Goal: Communication & Community: Answer question/provide support

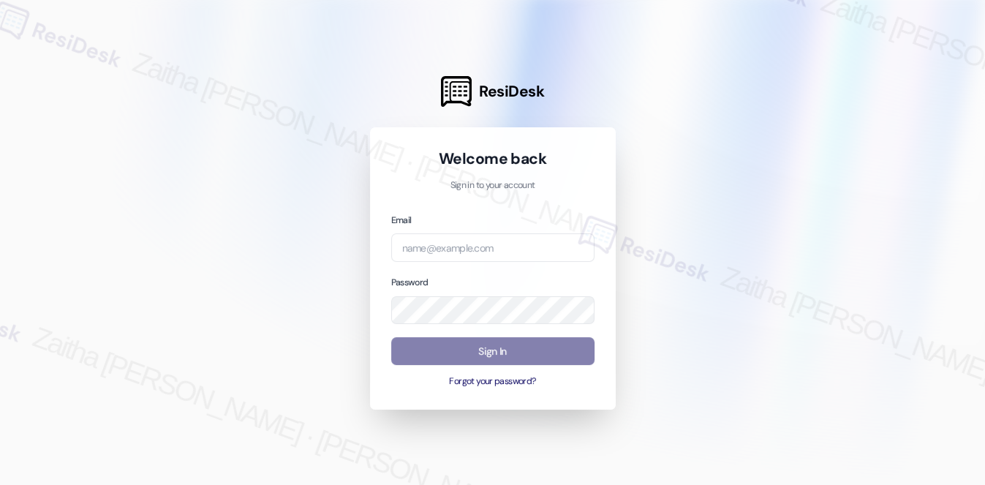
click at [473, 264] on div "Email Password Sign In Forgot your password?" at bounding box center [492, 300] width 203 height 176
click at [480, 251] on input "email" at bounding box center [492, 247] width 203 height 29
click at [0, 484] on com-1password-button at bounding box center [0, 485] width 0 height 0
click at [866, 156] on div at bounding box center [492, 242] width 985 height 485
click at [462, 256] on input "exec" at bounding box center [492, 247] width 203 height 29
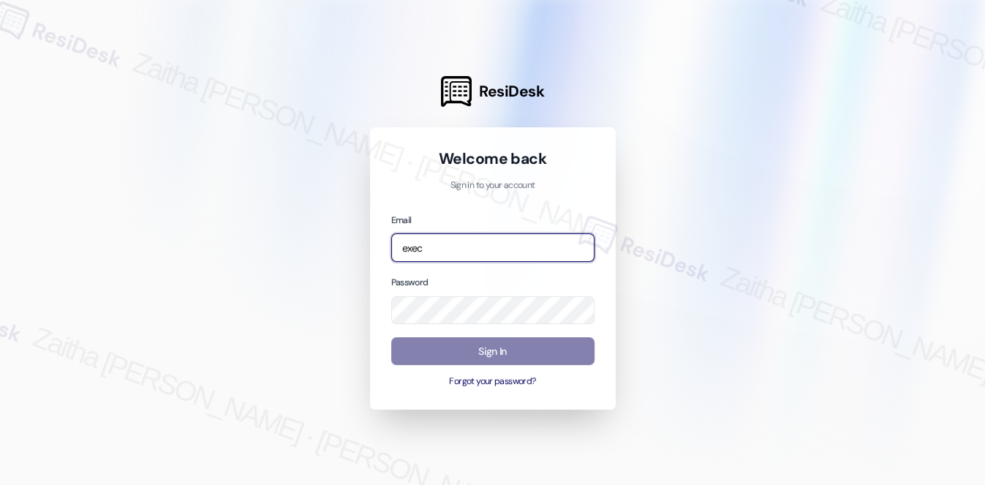
type input "automated-surveys-executive_management-zaitha.mae.[PERSON_NAME]@executive_[DOMA…"
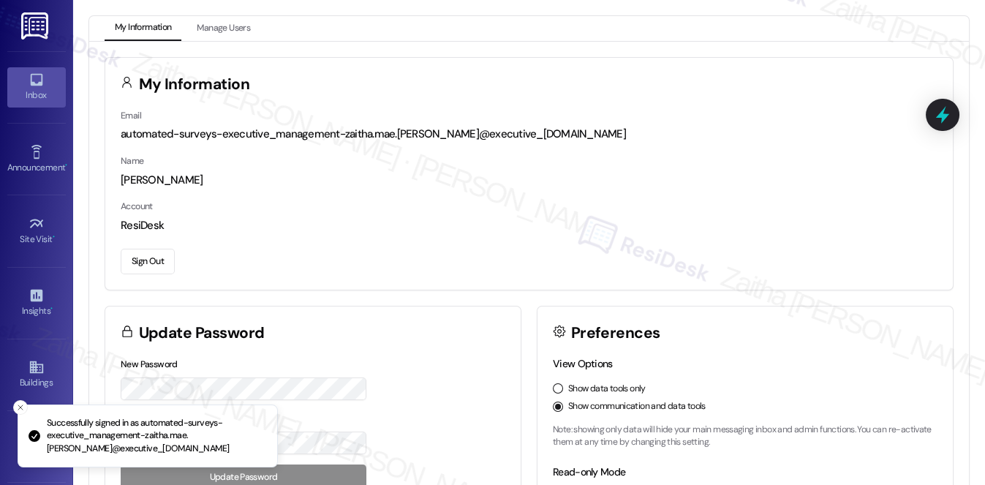
click at [34, 94] on div "Inbox" at bounding box center [36, 95] width 73 height 15
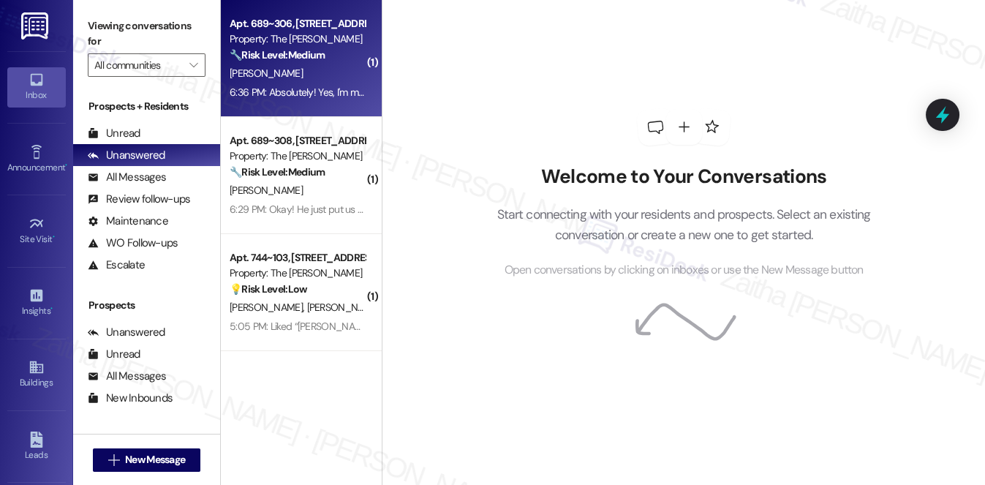
click at [312, 77] on div "[PERSON_NAME]" at bounding box center [297, 73] width 138 height 18
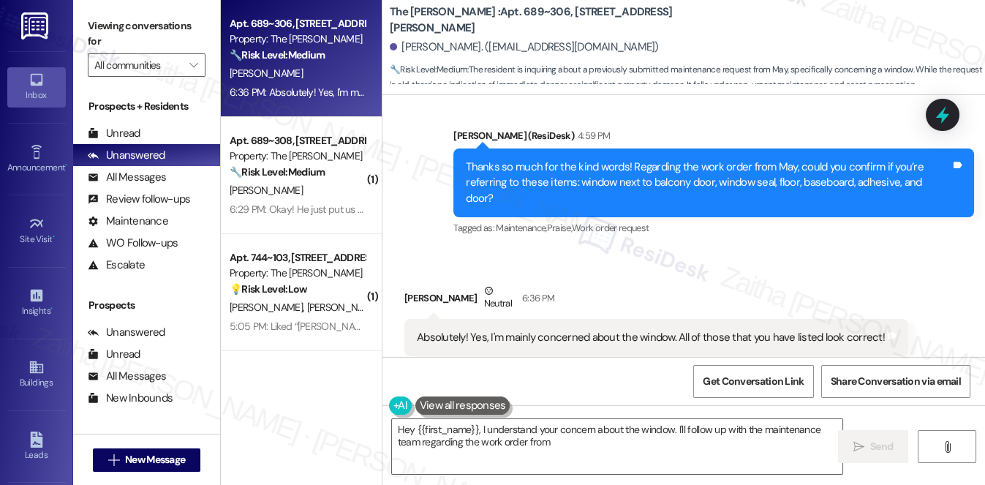
scroll to position [1326, 0]
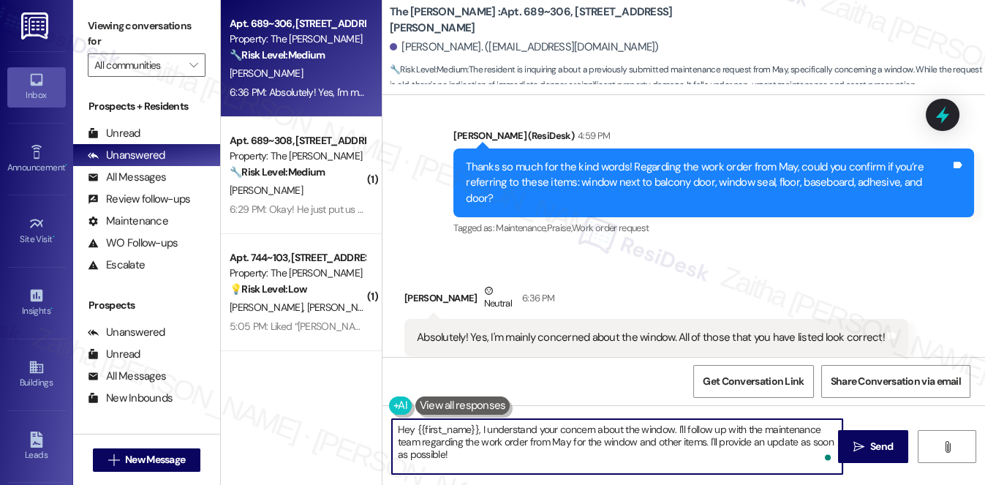
drag, startPoint x: 399, startPoint y: 429, endPoint x: 467, endPoint y: 455, distance: 73.4
click at [467, 455] on textarea "Hey {{first_name}}, I understand your concern about the window. I'll follow up …" at bounding box center [617, 446] width 451 height 55
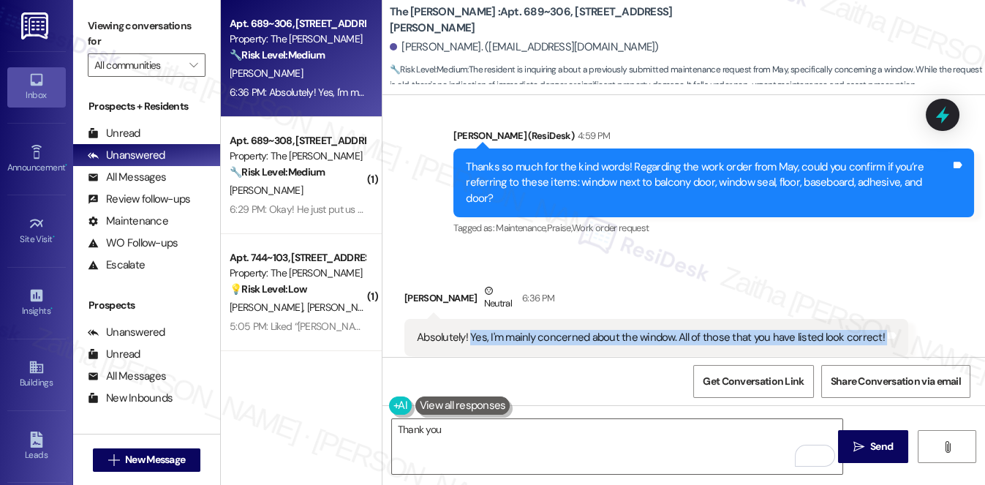
drag, startPoint x: 468, startPoint y: 301, endPoint x: 889, endPoint y: 297, distance: 420.6
click at [889, 319] on div "Absolutely! Yes, I'm mainly concerned about the window. All of those that you h…" at bounding box center [656, 337] width 504 height 37
copy div "Yes, I'm mainly concerned about the window. All of those that you have listed l…"
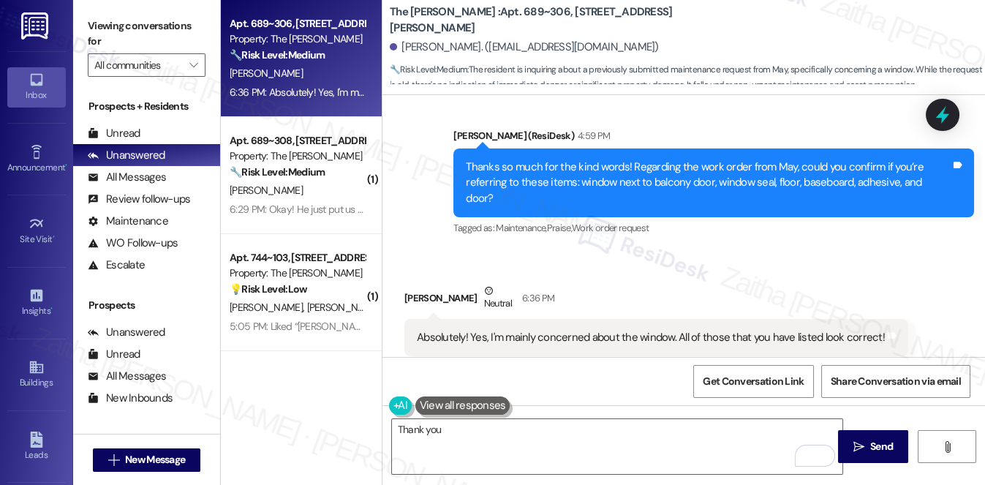
click at [641, 283] on div "Allyson Murray Neutral 6:36 PM" at bounding box center [656, 301] width 504 height 36
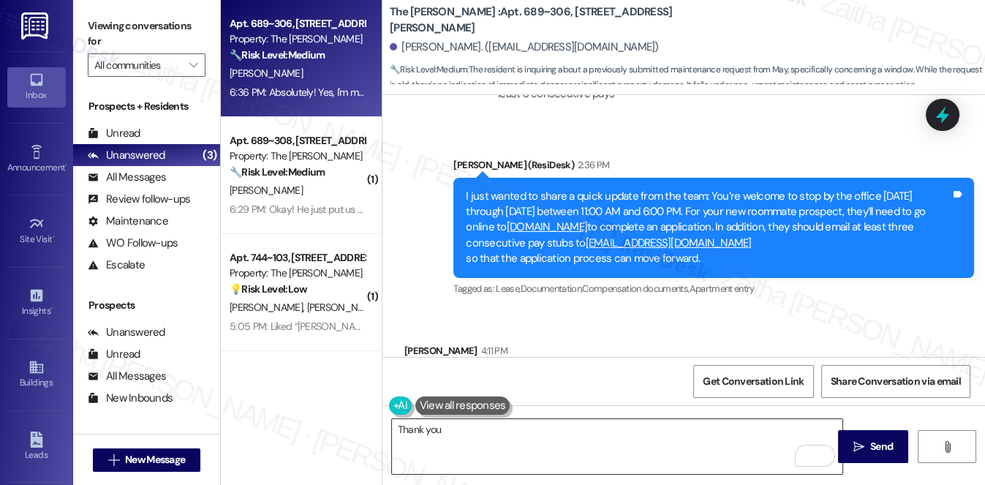
scroll to position [927, 0]
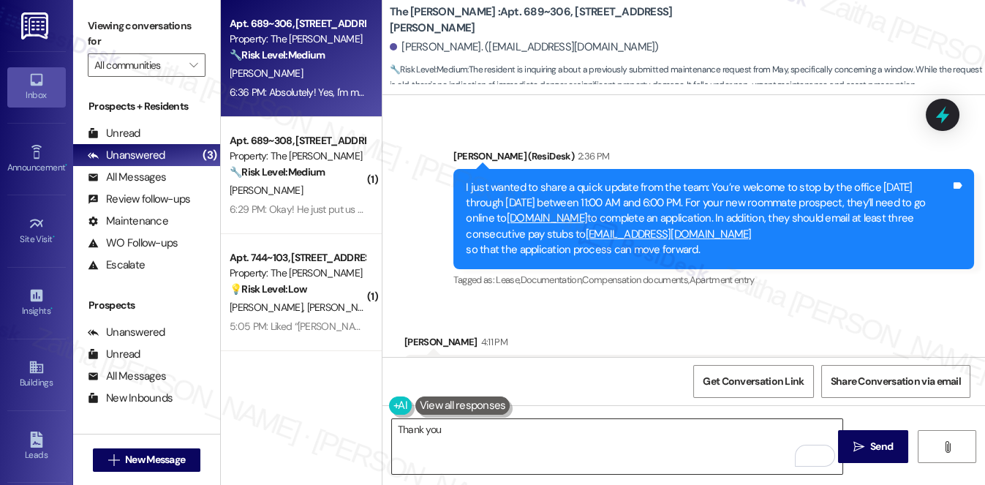
click at [493, 424] on textarea "Thank you" at bounding box center [617, 446] width 451 height 55
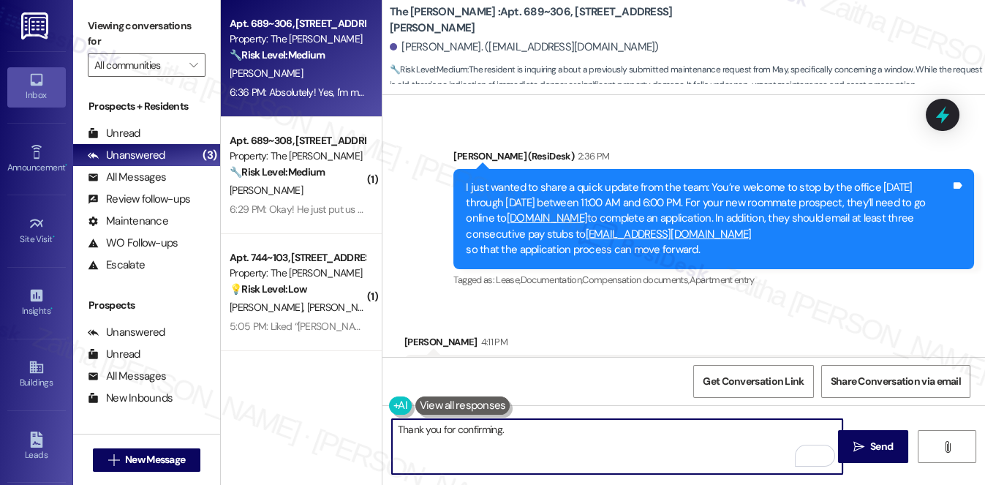
paste textarea "Just to clarify, are there any specific issues with the window (e.g., draft, da…"
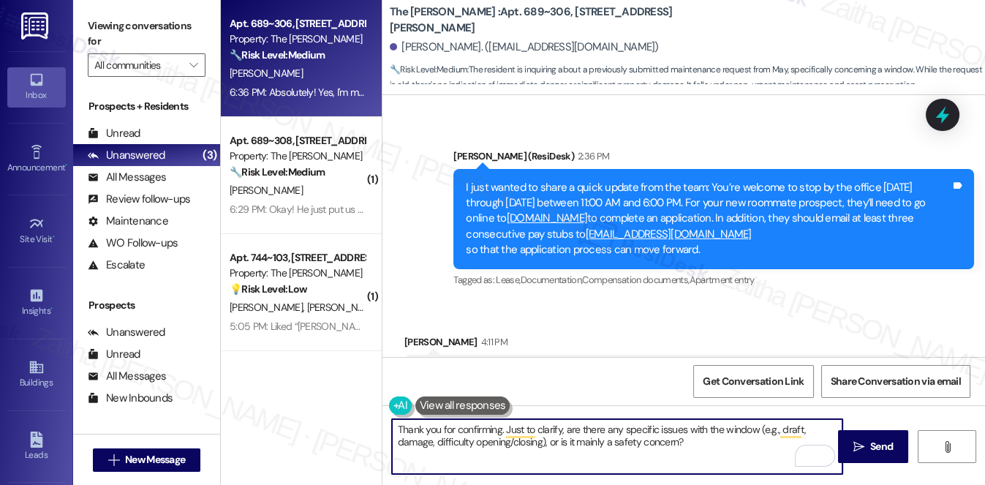
type textarea "Thank you for confirming. Just to clarify, are there any specific issues with t…"
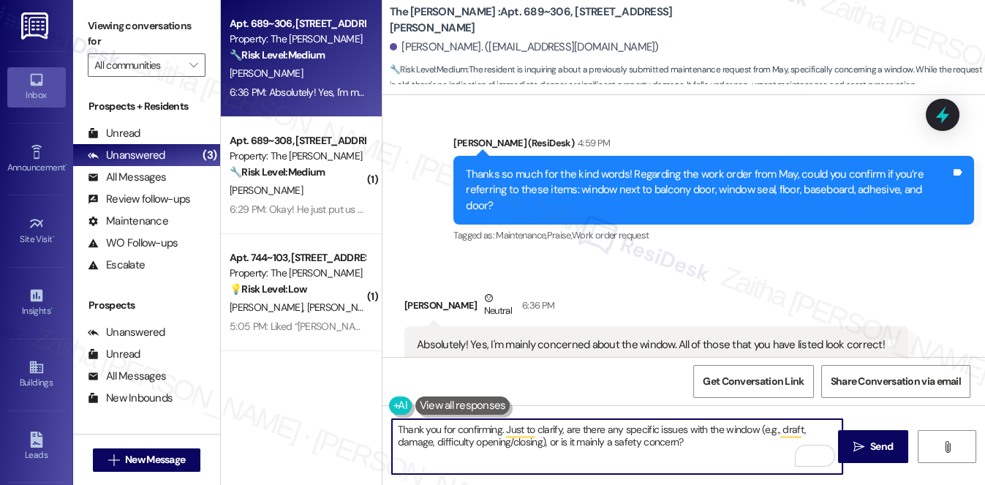
scroll to position [1326, 0]
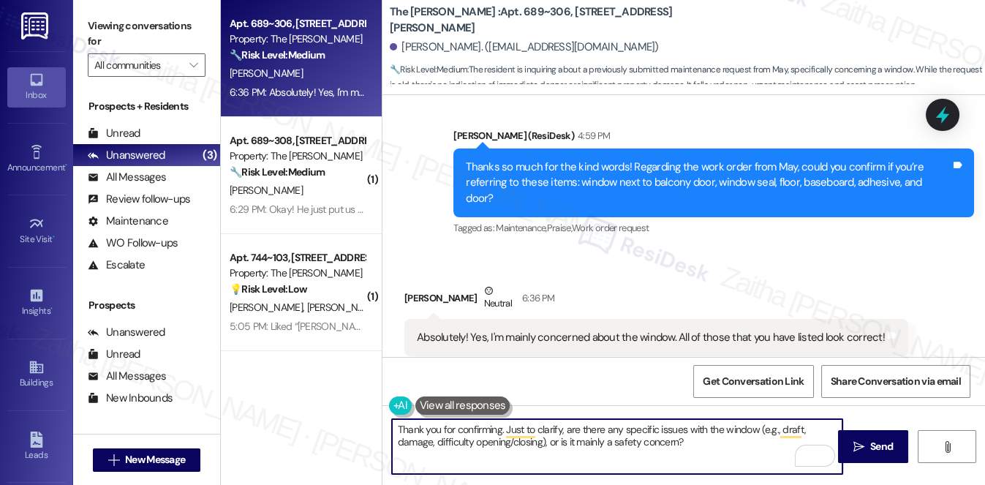
click at [698, 441] on textarea "Thank you for confirming. Just to clarify, are there any specific issues with t…" at bounding box center [617, 446] width 451 height 55
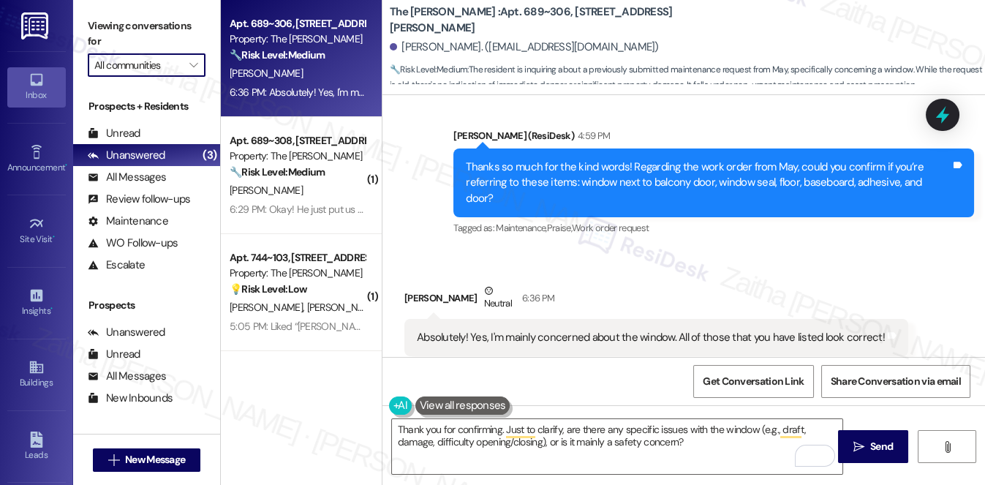
click at [139, 67] on input "All communities" at bounding box center [138, 64] width 88 height 23
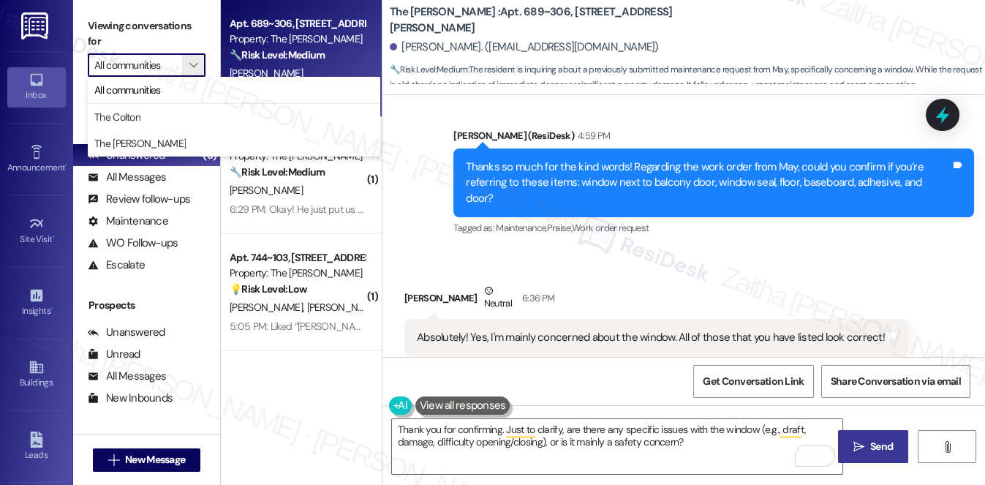
click at [863, 449] on icon "" at bounding box center [859, 447] width 11 height 12
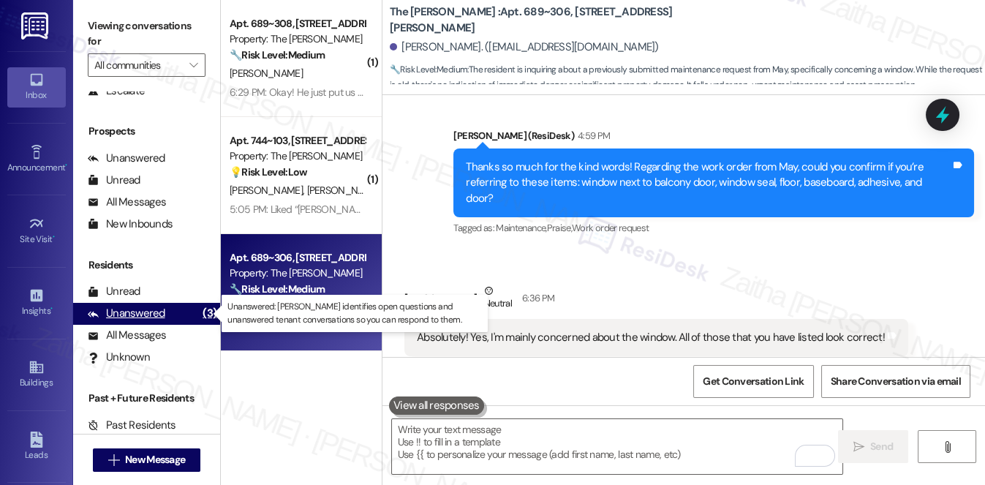
click at [145, 312] on div "Unanswered" at bounding box center [127, 313] width 78 height 15
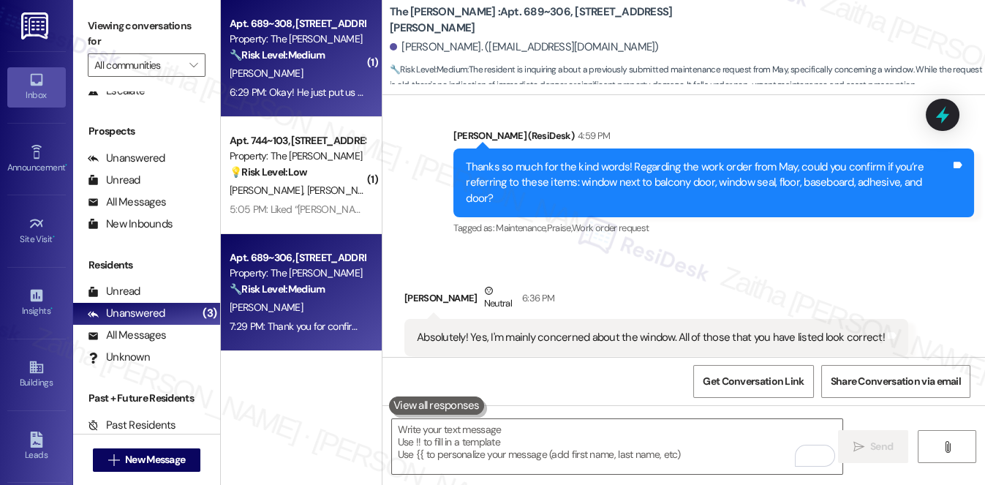
click at [315, 76] on div "C. Deem" at bounding box center [297, 73] width 138 height 18
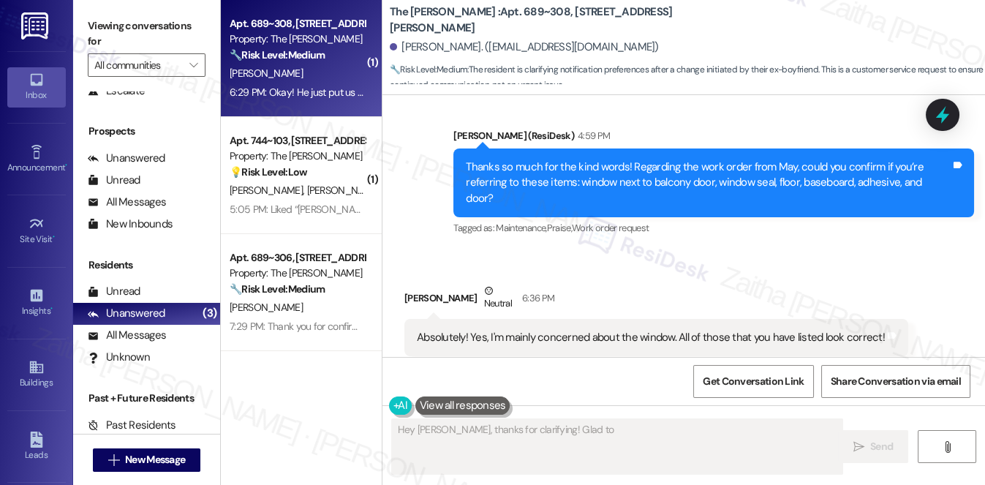
scroll to position [550, 0]
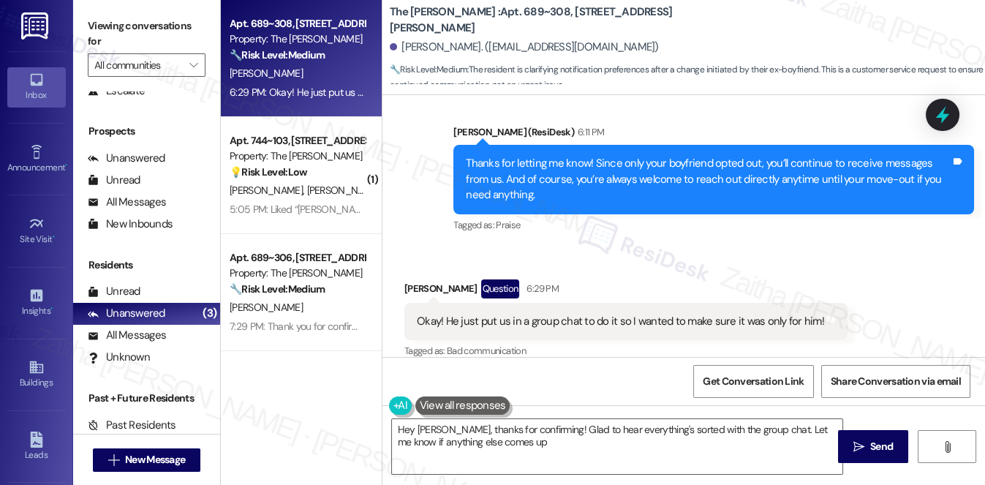
type textarea "Hey Chancey, thanks for confirming! Glad to hear everything's sorted with the g…"
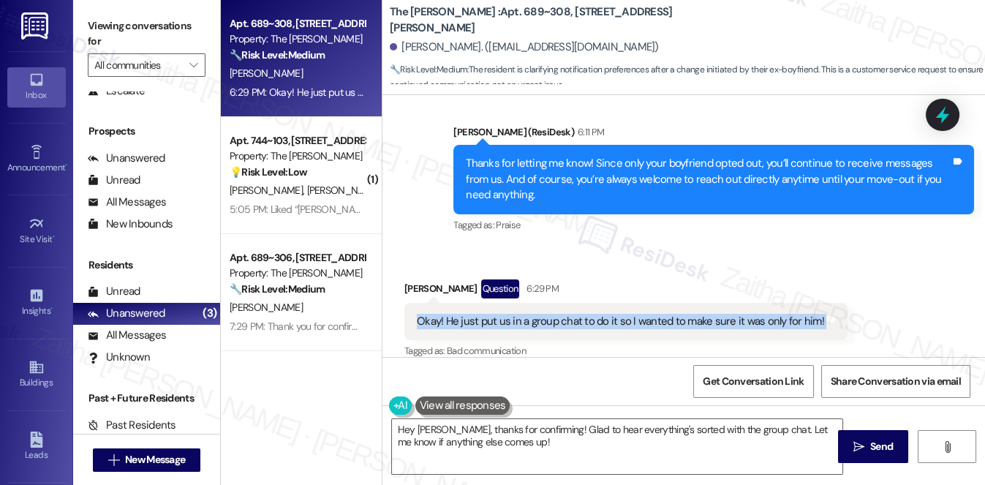
drag, startPoint x: 416, startPoint y: 304, endPoint x: 816, endPoint y: 316, distance: 399.5
click at [816, 316] on div "Okay! He just put us in a group chat to do it so I wanted to make sure it was o…" at bounding box center [625, 321] width 443 height 37
copy div "Okay! He just put us in a group chat to do it so I wanted to make sure it was o…"
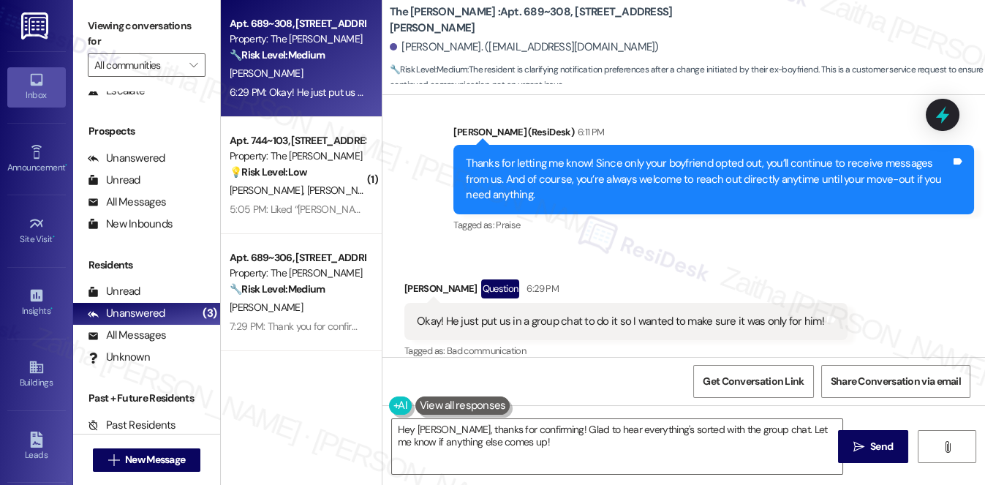
click at [666, 246] on div "Received via SMS Chancey Deem Question 6:29 PM Okay! He just put us in a group …" at bounding box center [684, 309] width 603 height 127
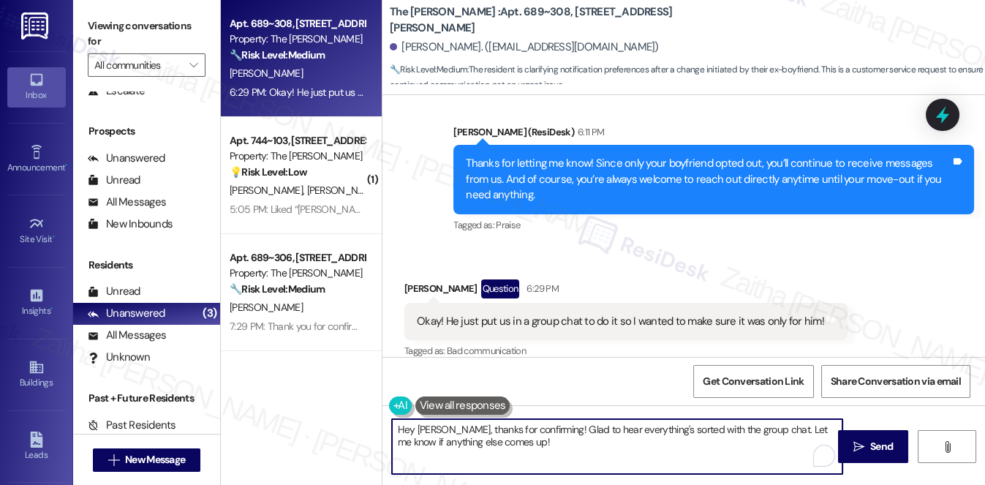
drag, startPoint x: 394, startPoint y: 429, endPoint x: 540, endPoint y: 449, distance: 147.6
click at [538, 450] on textarea "Hey Chancey, thanks for confirming! Glad to hear everything's sorted with the g…" at bounding box center [617, 446] width 451 height 55
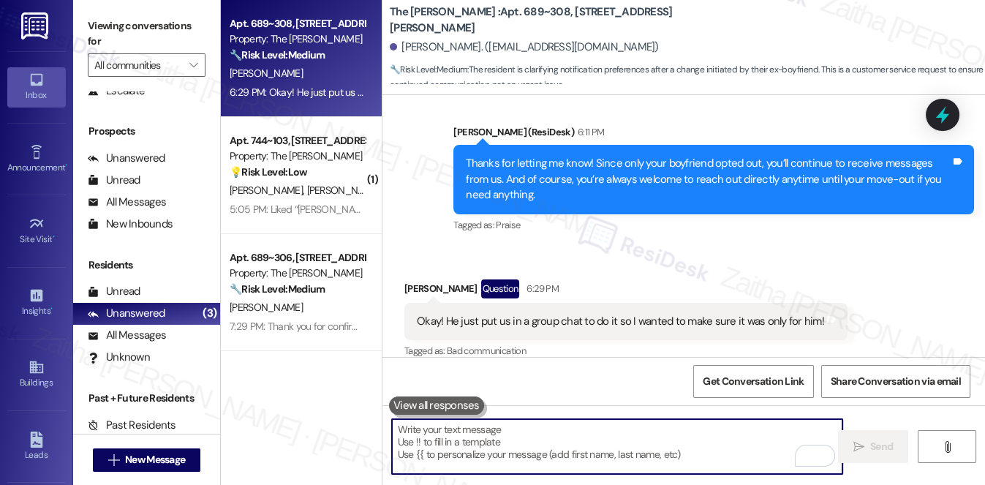
drag, startPoint x: 496, startPoint y: 18, endPoint x: 638, endPoint y: 106, distance: 167.2
click at [638, 113] on div "Sent via SMS Sarah (ResiDesk) 6:11 PM Thanks for letting me know! Since only yo…" at bounding box center [714, 179] width 543 height 133
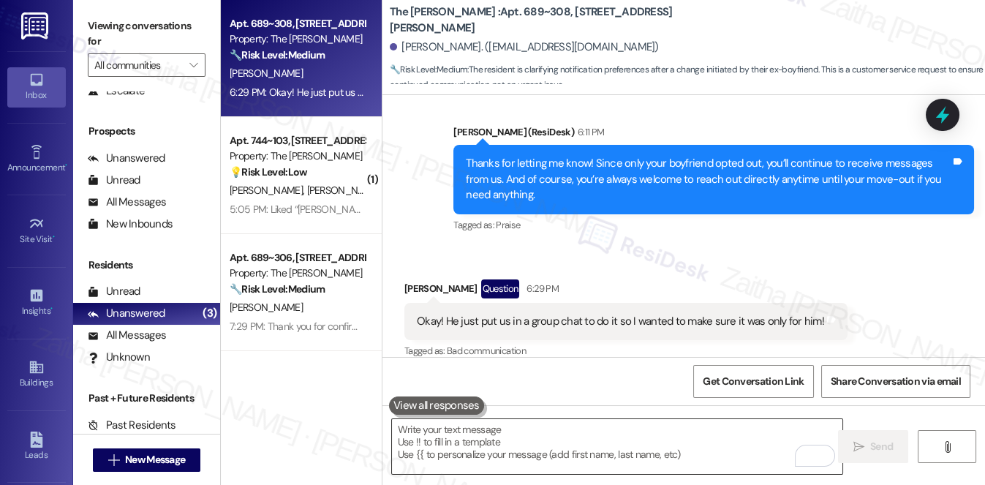
click at [456, 448] on textarea "To enrich screen reader interactions, please activate Accessibility in Grammarl…" at bounding box center [617, 446] width 451 height 55
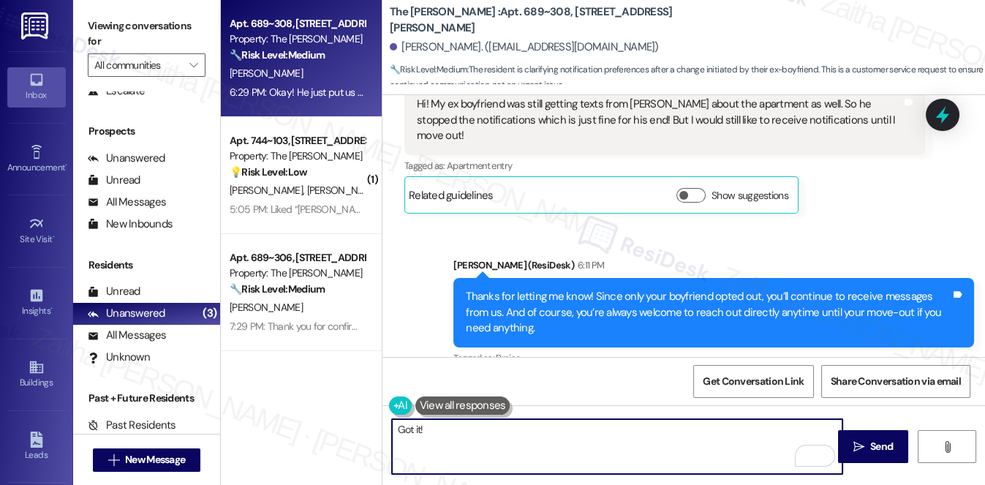
scroll to position [350, 0]
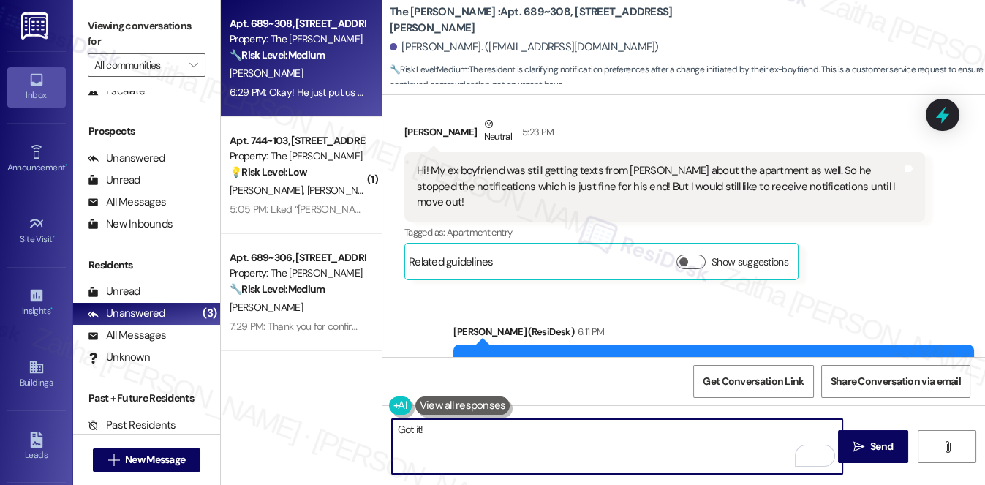
paste textarea "you don’t need to worry"
click at [430, 428] on textarea "Got it! you don’t need to worry" at bounding box center [617, 446] width 451 height 55
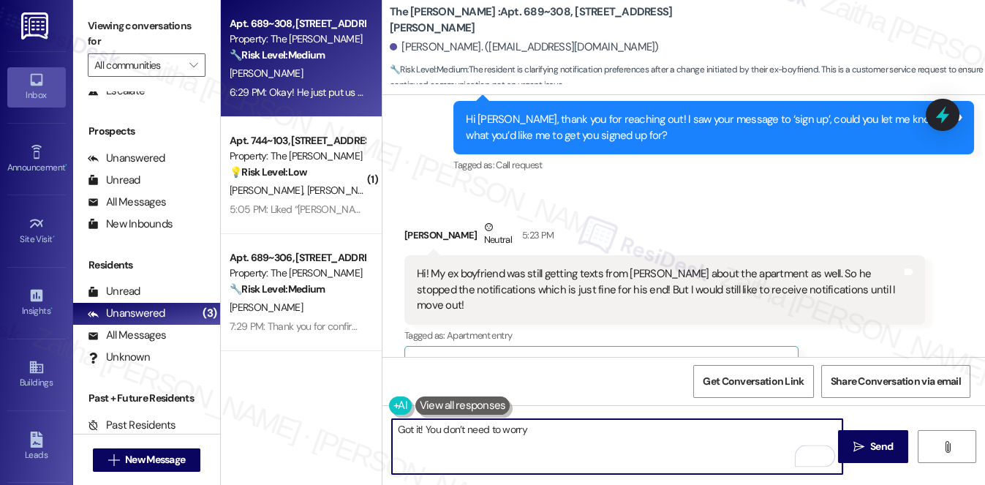
scroll to position [217, 0]
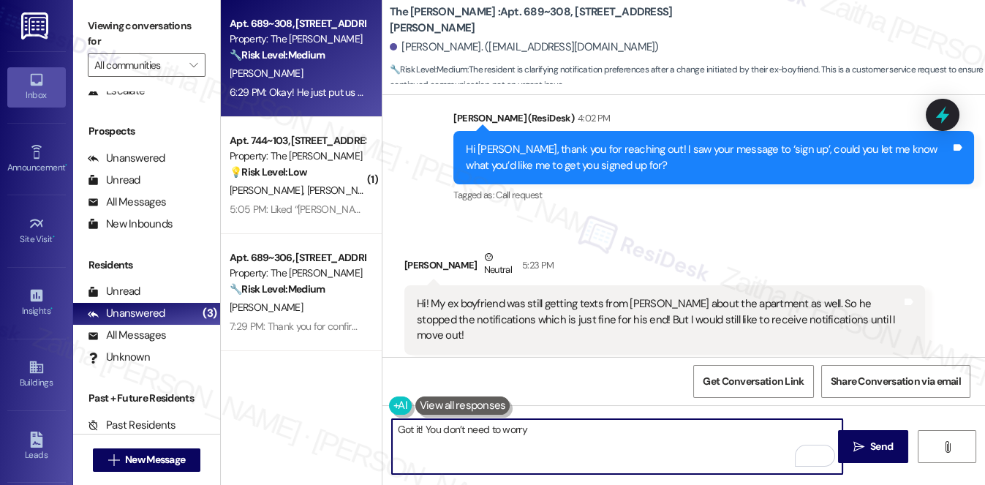
click at [550, 429] on textarea "Got it! You don’t need to worry" at bounding box center [617, 446] width 451 height 55
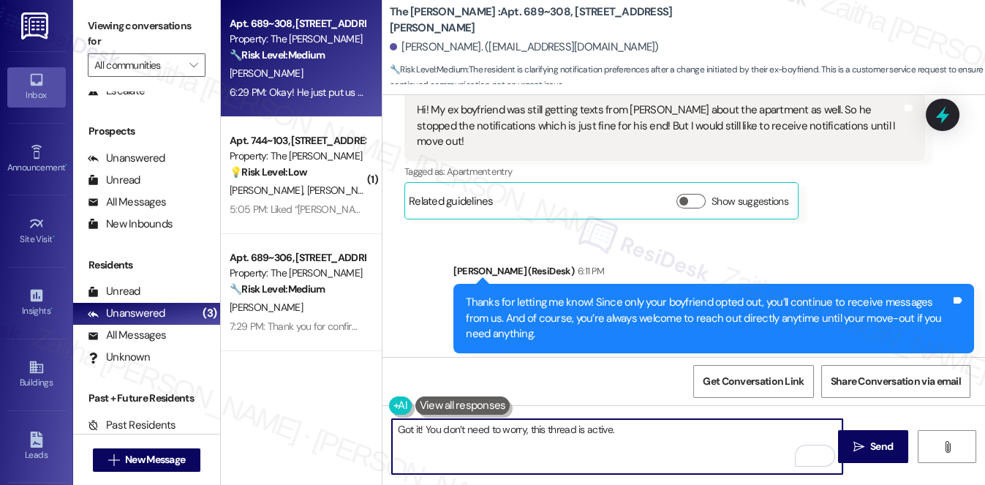
scroll to position [550, 0]
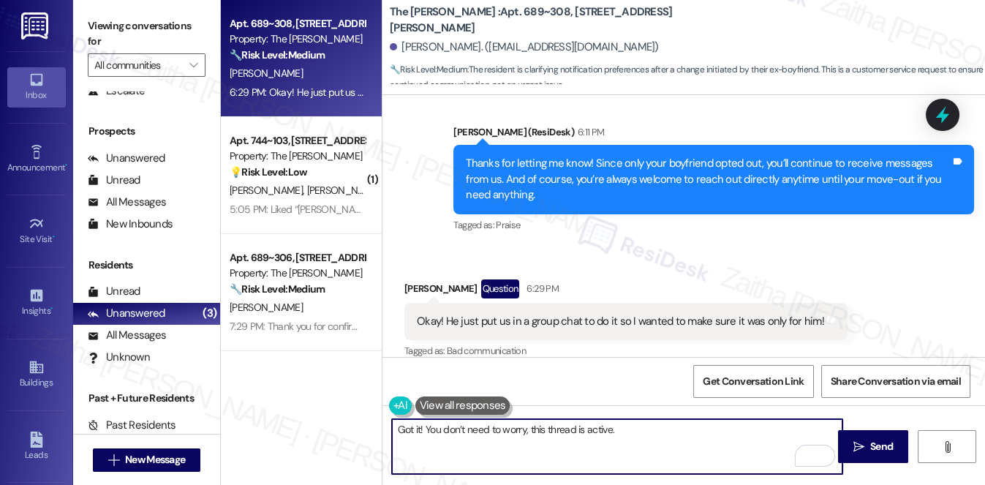
click at [636, 432] on textarea "Got it! You don’t need to worry, this thread is active." at bounding box center [617, 446] width 451 height 55
paste textarea "Is there anything else I can assist you with?"
drag, startPoint x: 426, startPoint y: 427, endPoint x: 614, endPoint y: 425, distance: 188.7
click at [614, 425] on textarea "Got it! You don’t need to worry, this thread is active. Is there anything else …" at bounding box center [617, 446] width 451 height 55
click at [600, 429] on textarea "Got it! Is there anything else I can assist you with?" at bounding box center [617, 446] width 451 height 55
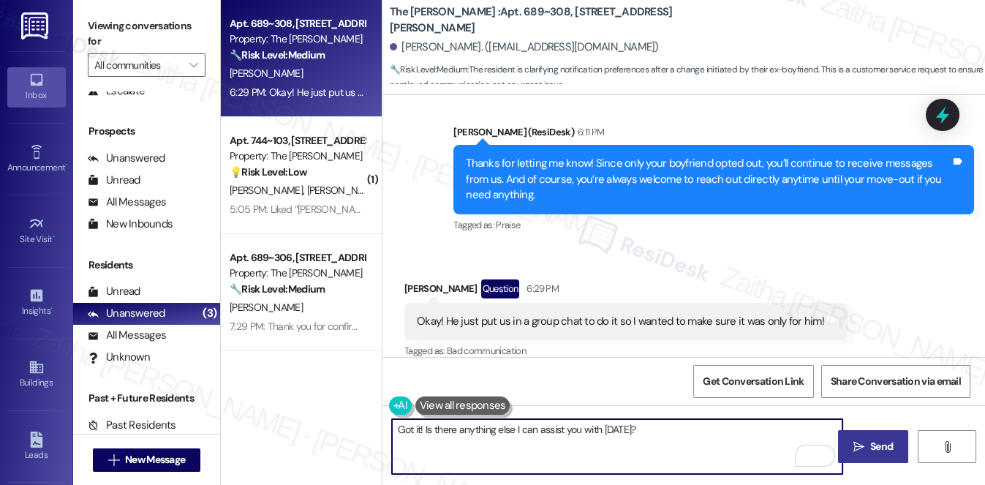
type textarea "Got it! Is there anything else I can assist you with today?"
click at [881, 446] on span "Send" at bounding box center [881, 446] width 23 height 15
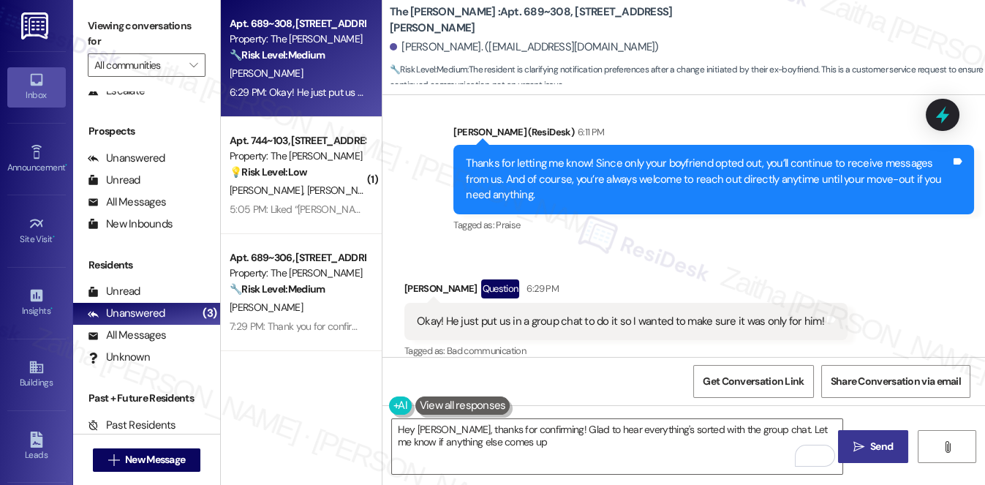
type textarea "Hey Chancey, thanks for confirming! Glad to hear everything's sorted with the g…"
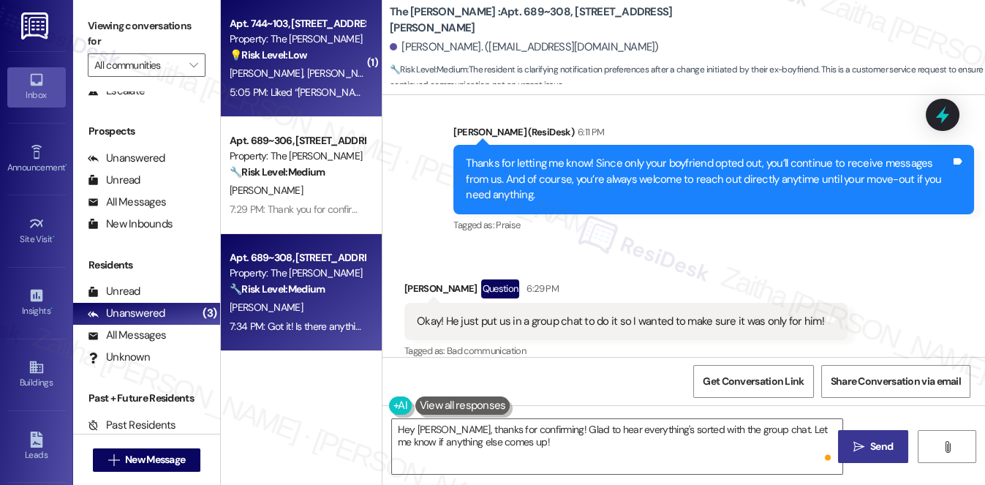
click at [342, 67] on div "S. Gallardo K. Pearson" at bounding box center [297, 73] width 138 height 18
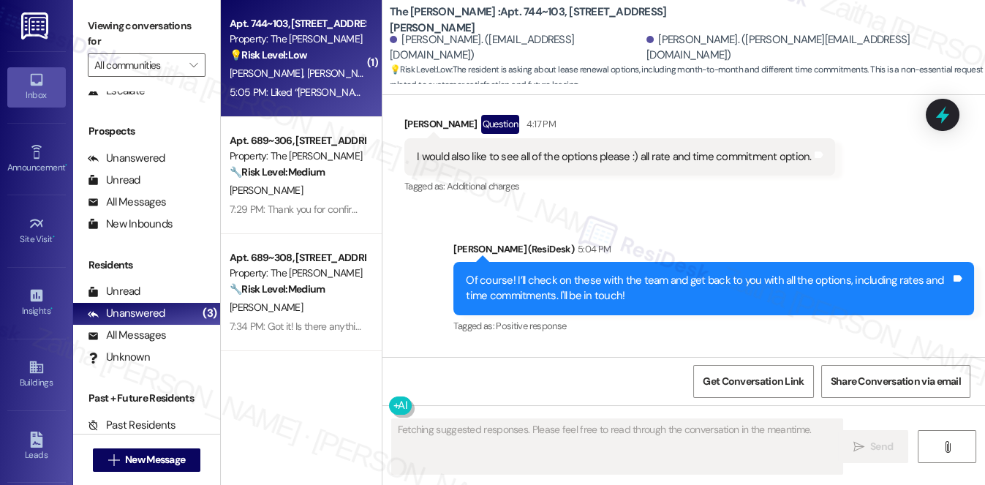
scroll to position [1903, 0]
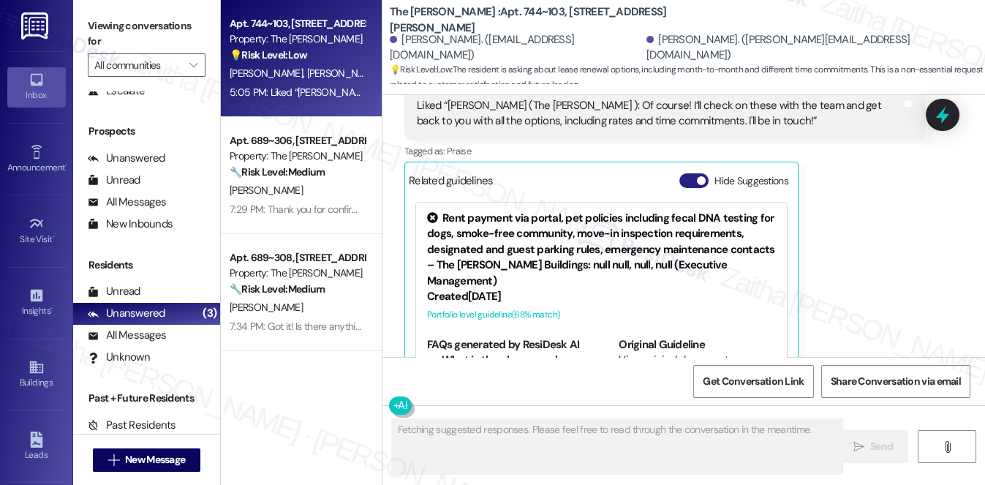
click at [692, 173] on button "Hide Suggestions" at bounding box center [693, 180] width 29 height 15
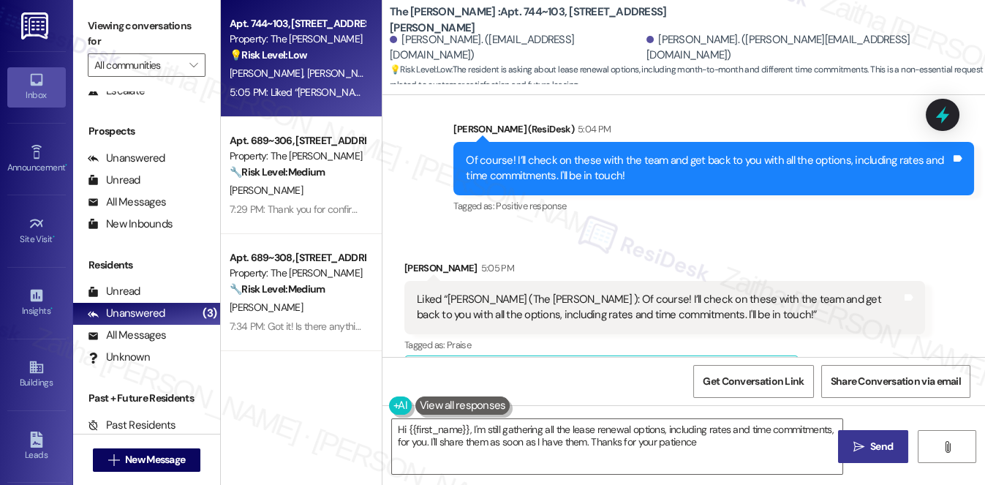
type textarea "Hi {{first_name}}, I'm still gathering all the lease renewal options, including…"
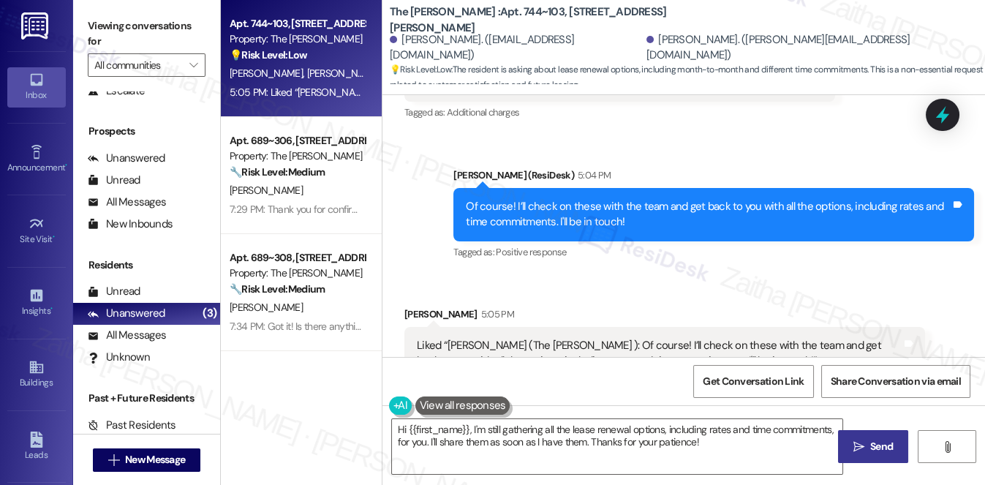
scroll to position [1643, 0]
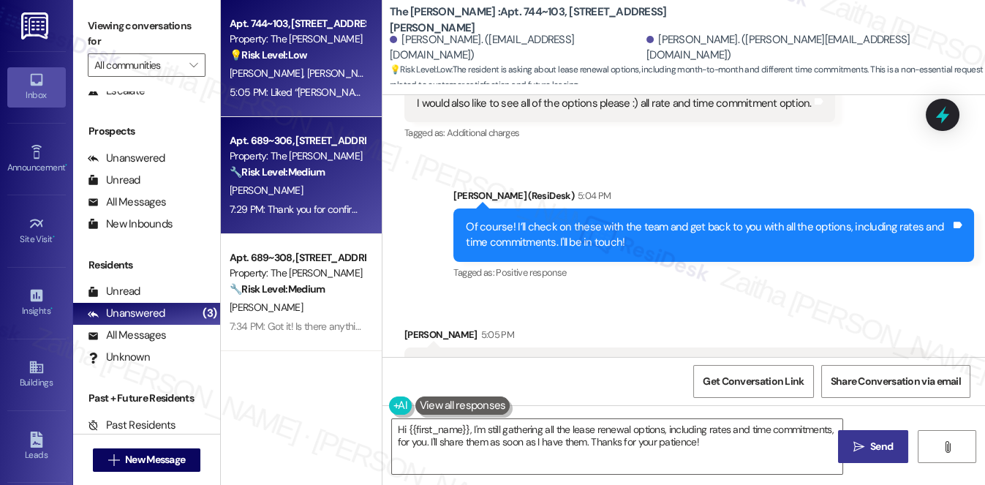
click at [339, 181] on div "[PERSON_NAME]" at bounding box center [297, 190] width 138 height 18
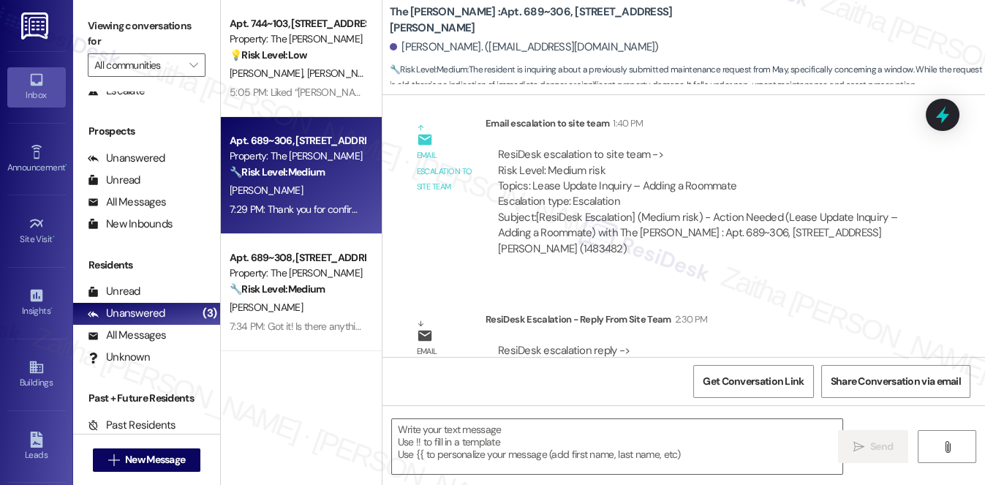
type textarea "Fetching suggested responses. Please feel free to read through the conversation…"
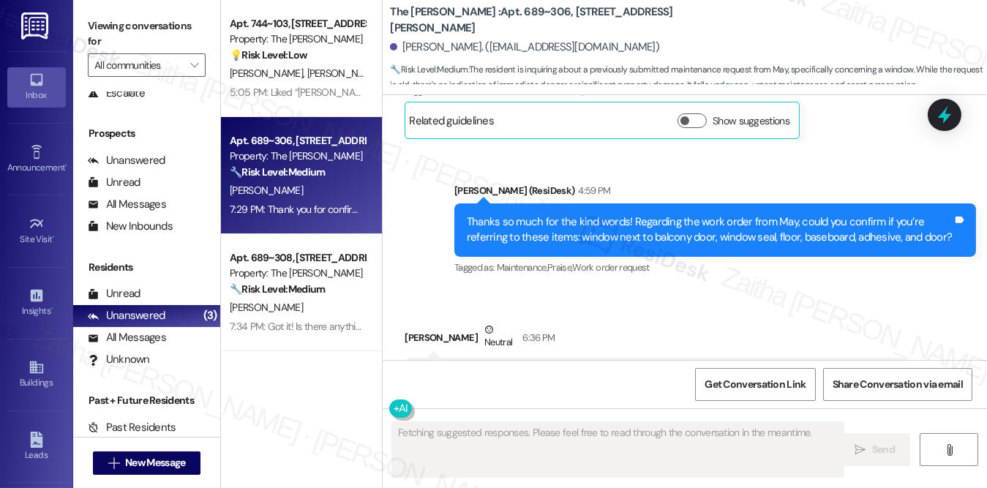
scroll to position [1326, 0]
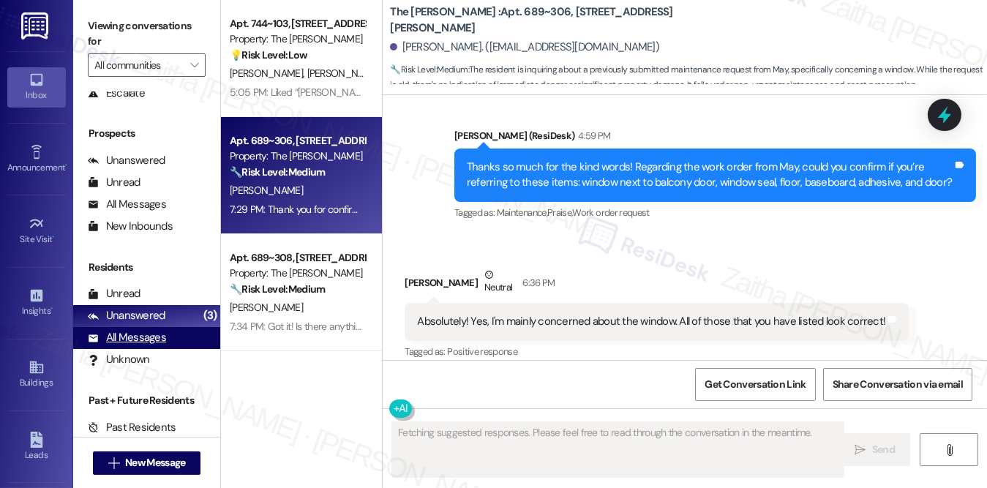
click at [147, 336] on div "All Messages" at bounding box center [127, 337] width 78 height 15
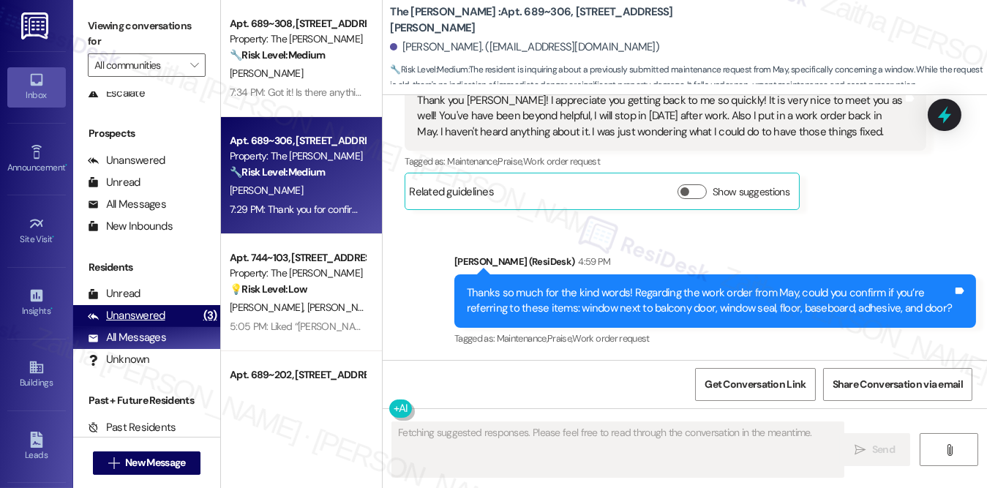
click at [144, 316] on div "Unanswered" at bounding box center [127, 315] width 78 height 15
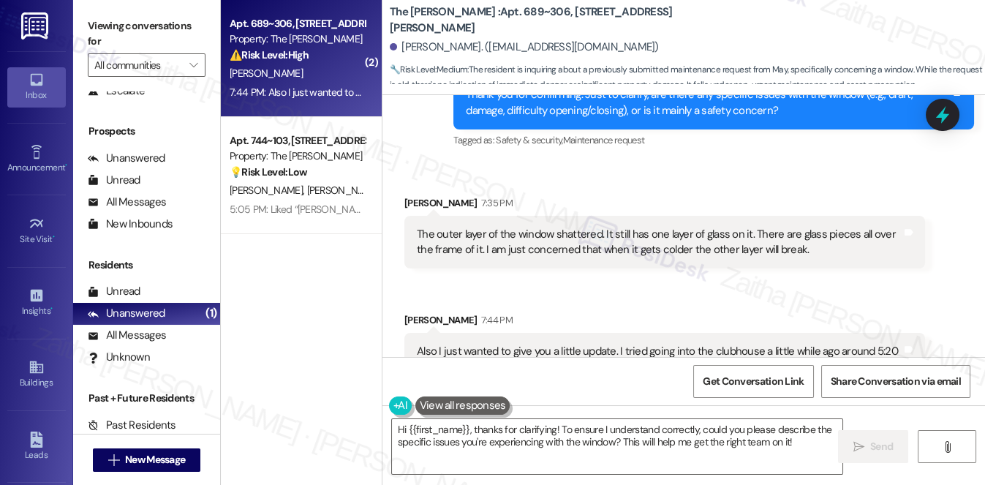
scroll to position [1716, 0]
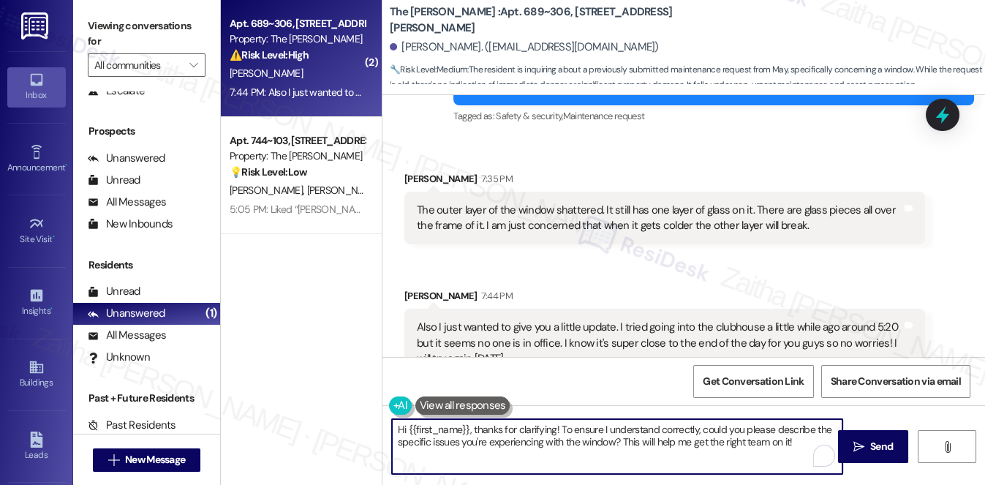
drag, startPoint x: 475, startPoint y: 428, endPoint x: 389, endPoint y: 428, distance: 85.6
click at [387, 429] on div "Hi {{first_name}}, thanks for clarifying! To ensure I understand correctly, cou…" at bounding box center [610, 446] width 452 height 56
drag, startPoint x: 486, startPoint y: 429, endPoint x: 741, endPoint y: 446, distance: 255.9
click at [741, 446] on textarea "Thanks for clarifying! To ensure I understand correctly, could you please descr…" at bounding box center [617, 446] width 451 height 55
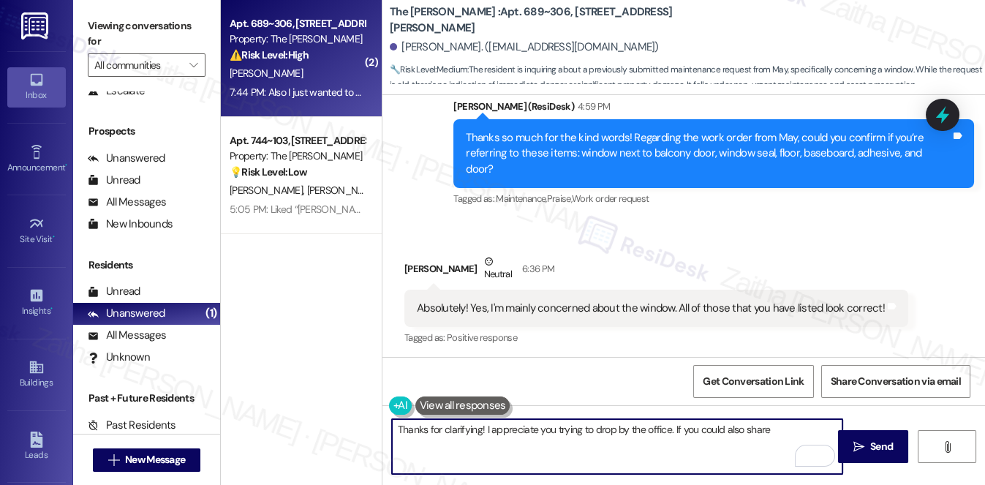
scroll to position [1317, 0]
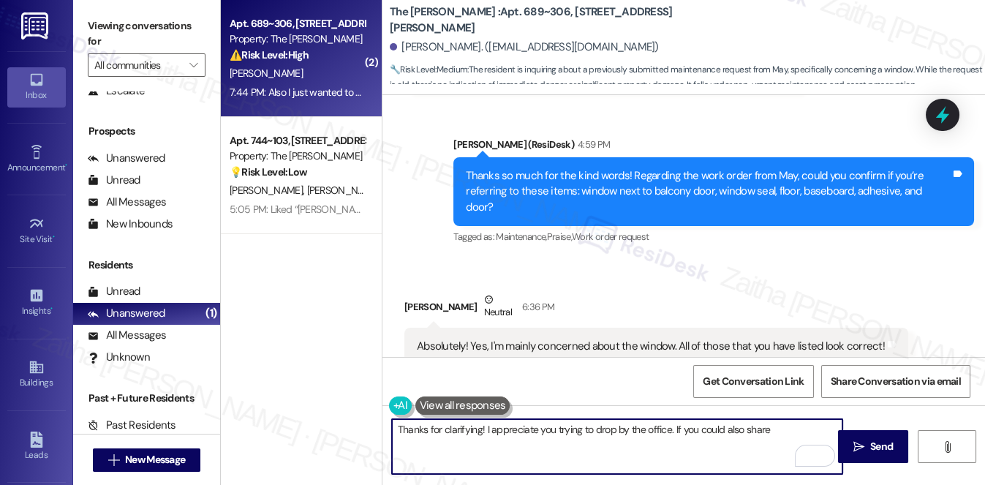
type textarea "Thanks for clarifying! I appreciate you trying to drop by the office. If you co…"
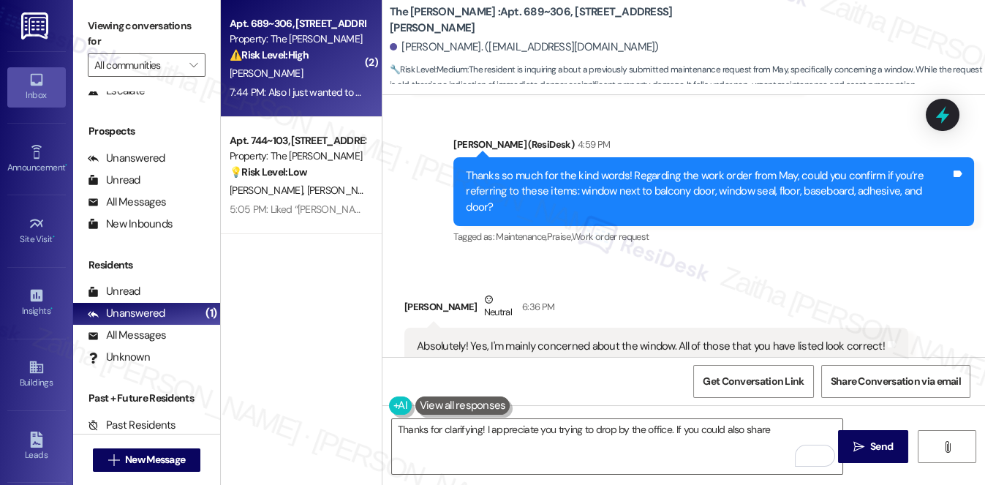
drag, startPoint x: 745, startPoint y: 256, endPoint x: 614, endPoint y: 262, distance: 130.3
click at [614, 292] on div "Allyson Murray Neutral 6:36 PM" at bounding box center [656, 310] width 504 height 36
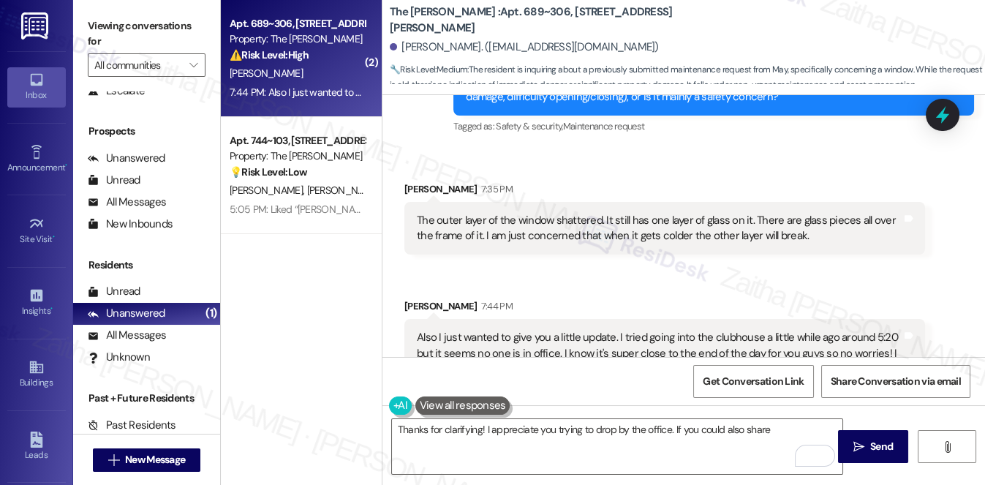
scroll to position [1716, 0]
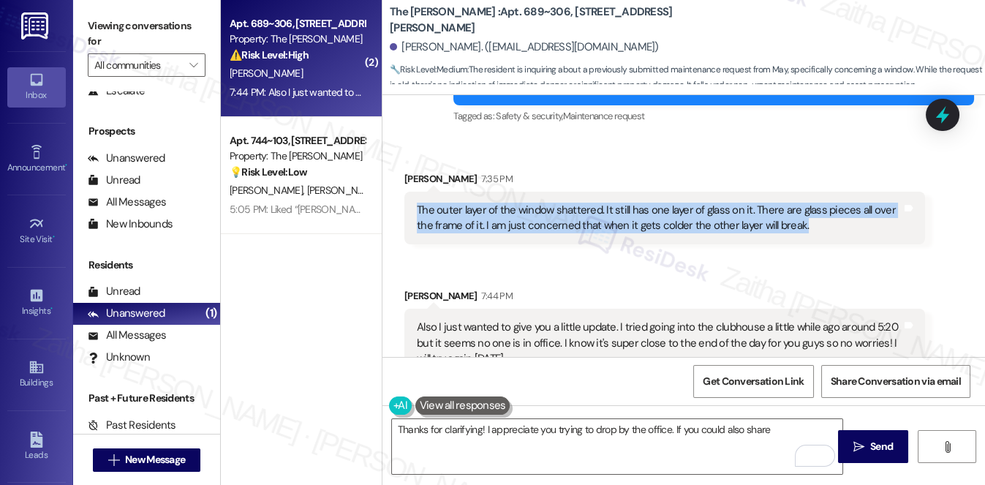
drag, startPoint x: 415, startPoint y: 170, endPoint x: 854, endPoint y: 225, distance: 442.2
click at [854, 225] on div "Received via SMS Allyson Murray 7:35 PM The outer layer of the window shattered…" at bounding box center [684, 263] width 603 height 251
copy div "The outer layer of the window shattered. It still has one layer of glass on it.…"
drag, startPoint x: 415, startPoint y: 291, endPoint x: 529, endPoint y: 321, distance: 117.3
click at [529, 321] on div "Also I just wanted to give you a little update. I tried going into the clubhous…" at bounding box center [659, 343] width 485 height 47
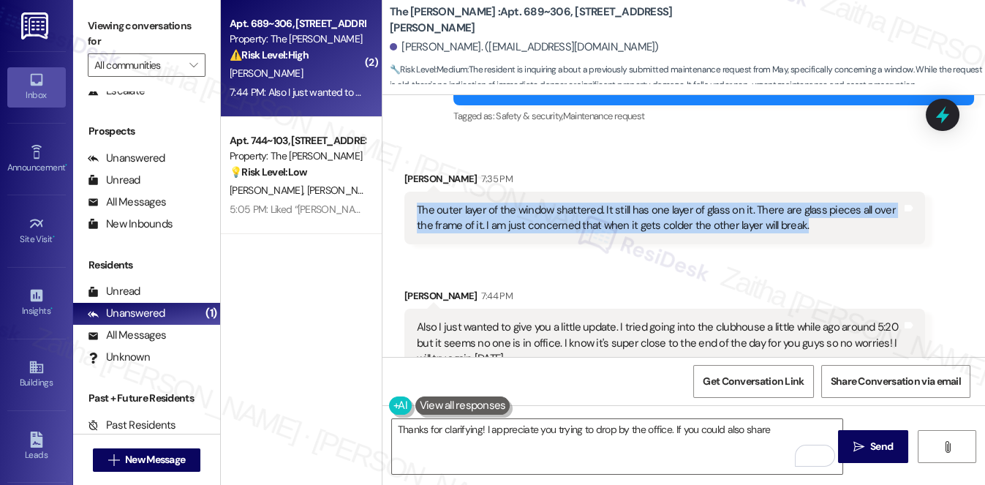
copy div "Also I just wanted to give you a little update. I tried going into the clubhous…"
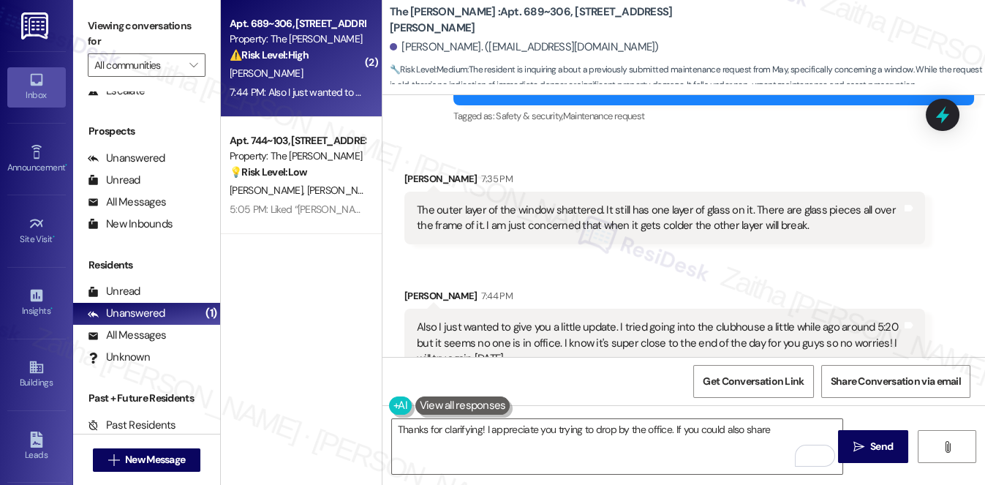
click at [560, 240] on div "Received via SMS Allyson Murray 7:35 PM The outer layer of the window shattered…" at bounding box center [684, 263] width 603 height 251
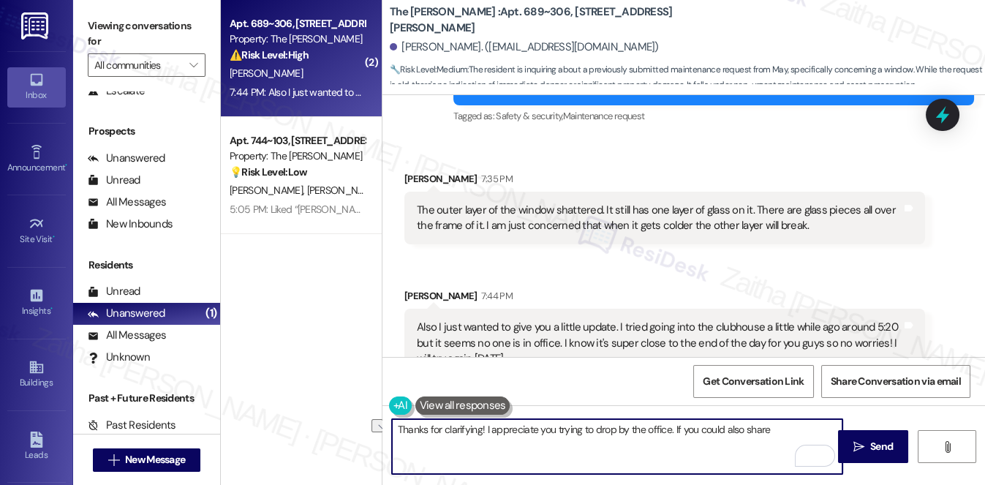
drag, startPoint x: 396, startPoint y: 426, endPoint x: 802, endPoint y: 429, distance: 406.7
click at [799, 432] on textarea "Thanks for clarifying! I appreciate you trying to drop by the office. If you co…" at bounding box center [617, 446] width 451 height 55
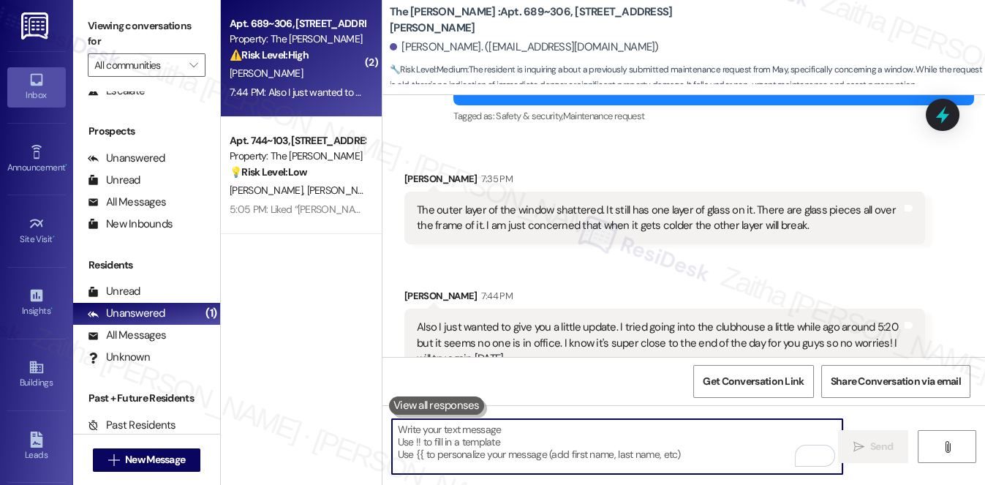
paste textarea "Thank you for the update and for letting us know about the windo"
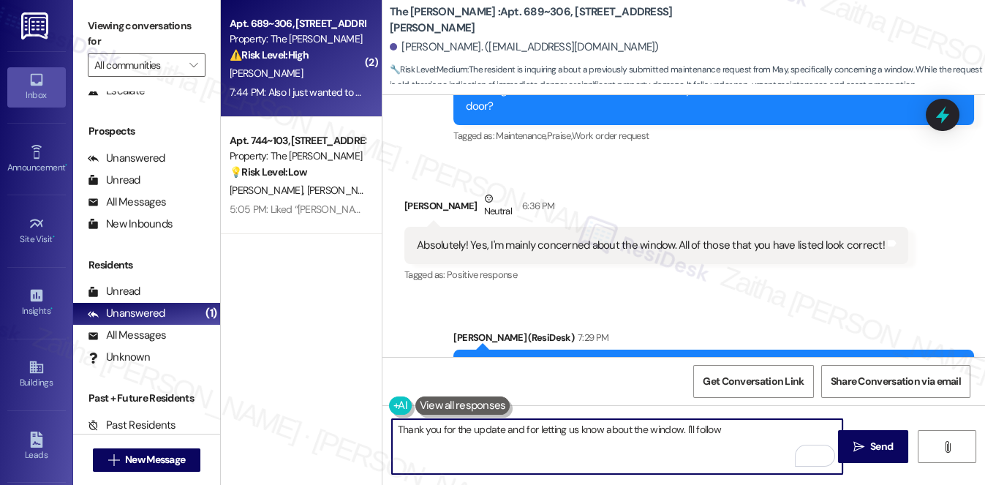
scroll to position [1384, 0]
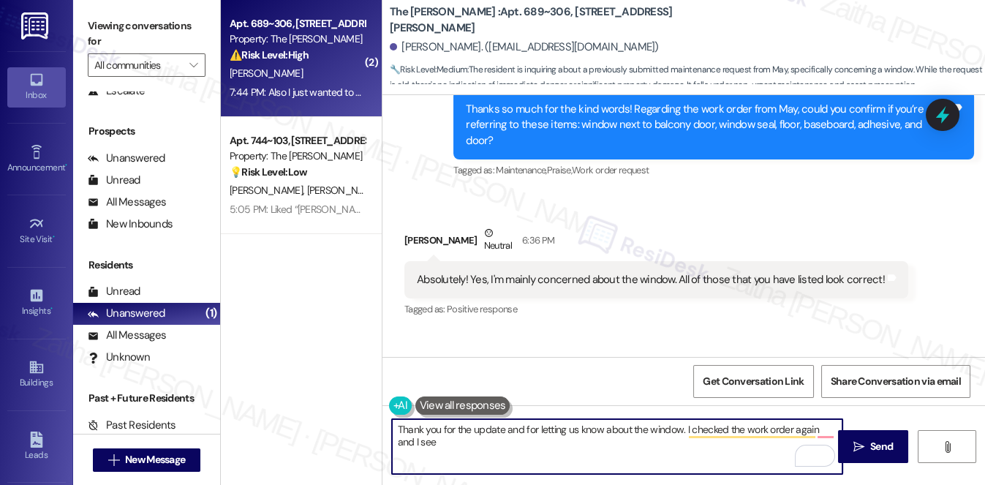
type textarea "Thank you for the update and for letting us know about the window. I checked th…"
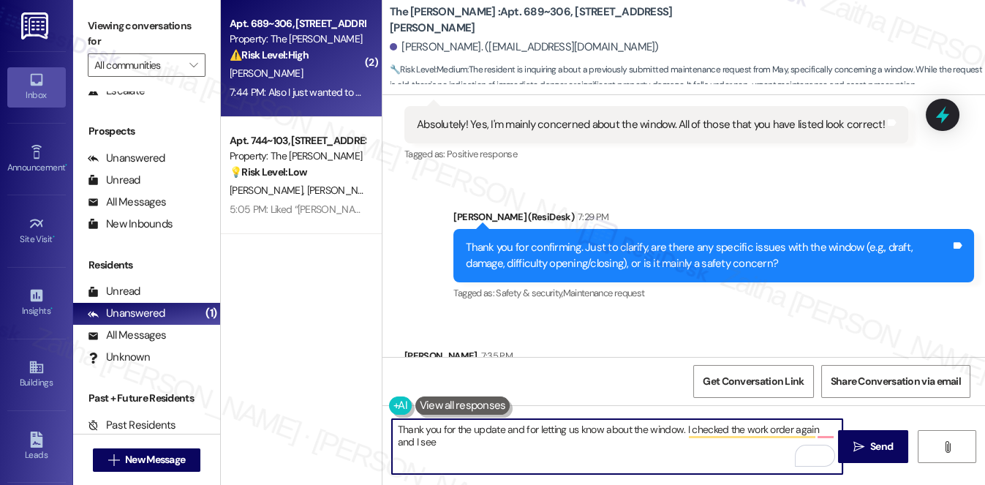
scroll to position [1716, 0]
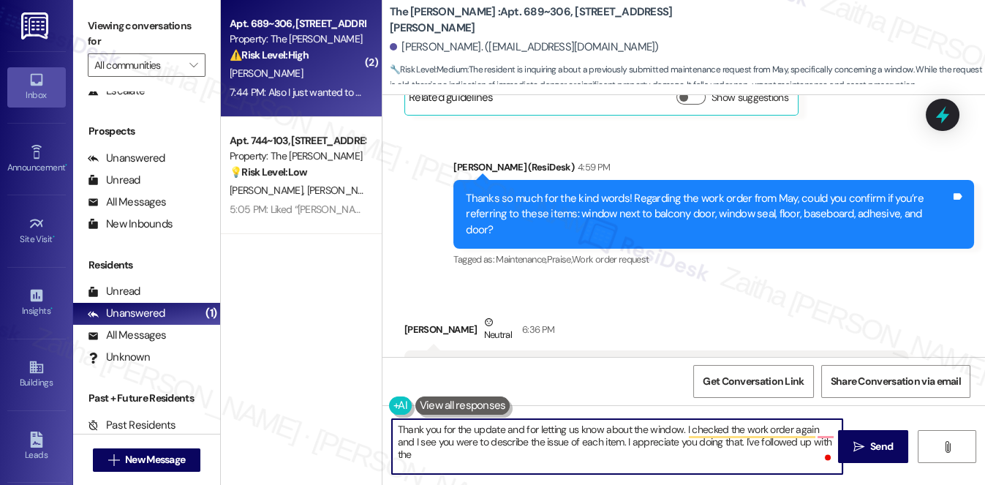
scroll to position [1317, 0]
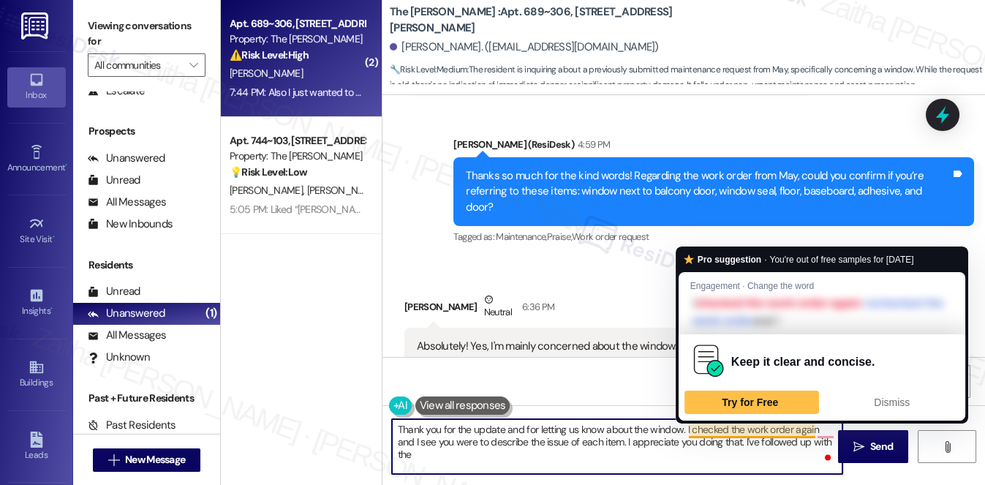
click at [804, 445] on textarea "Thank you for the update and for letting us know about the window. I checked th…" at bounding box center [617, 446] width 451 height 55
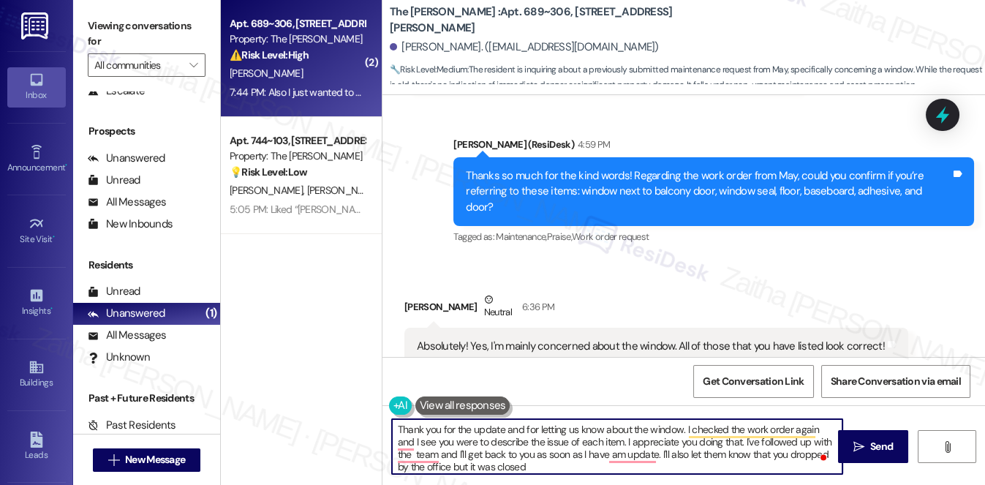
type textarea "Thank you for the update and for letting us know about the window. I checked th…"
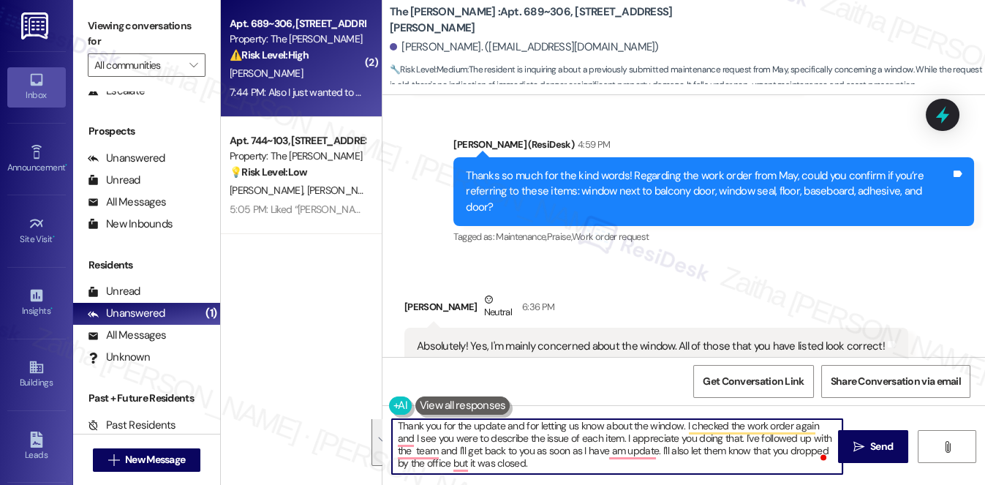
drag, startPoint x: 394, startPoint y: 427, endPoint x: 575, endPoint y: 473, distance: 186.4
click at [575, 473] on textarea "Thank you for the update and for letting us know about the window. I checked th…" at bounding box center [617, 446] width 451 height 55
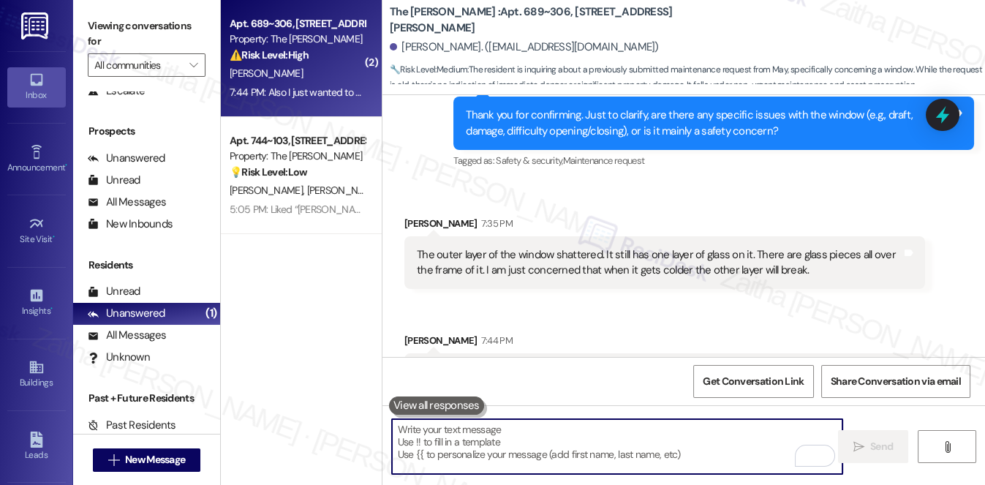
scroll to position [1716, 0]
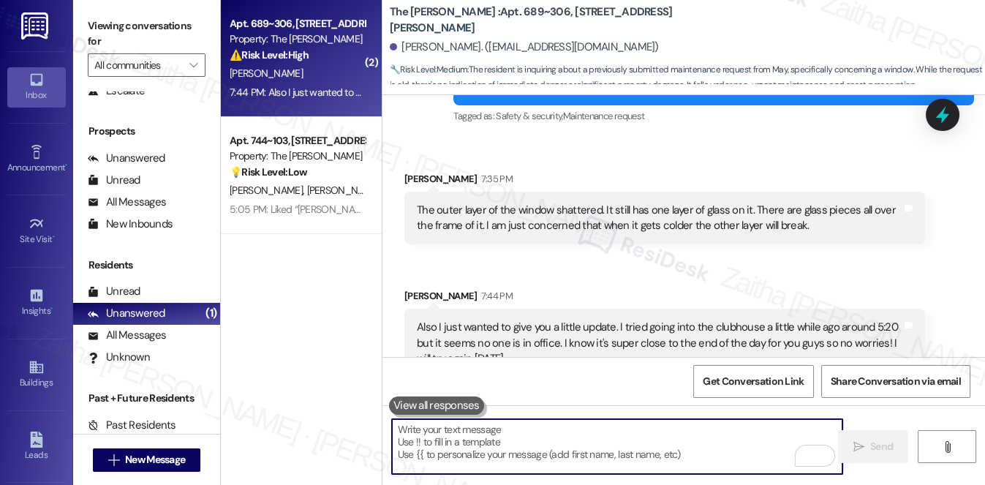
click at [478, 434] on textarea "To enrich screen reader interactions, please activate Accessibility in Grammarl…" at bounding box center [617, 446] width 451 height 55
paste textarea "Thank you for the update and for letting us know about the window. I reviewed t…"
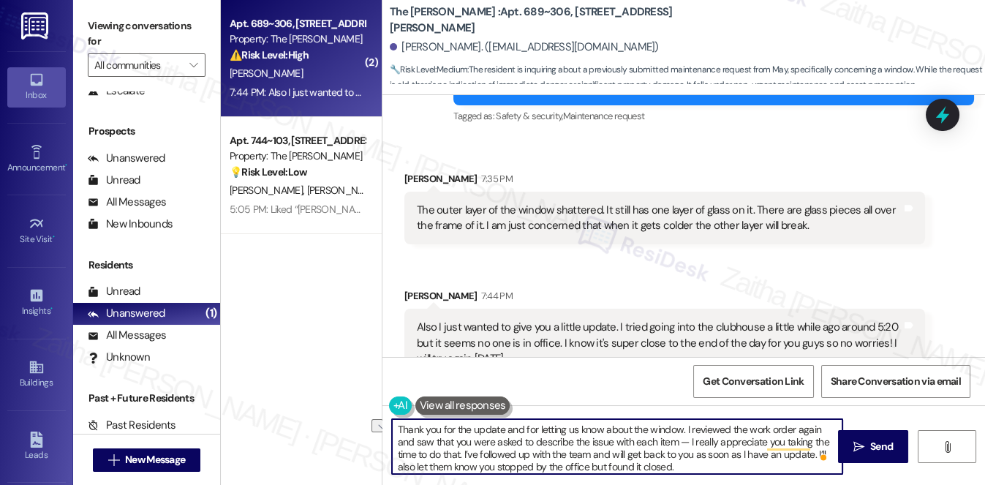
drag, startPoint x: 530, startPoint y: 440, endPoint x: 453, endPoint y: 437, distance: 76.1
click at [453, 437] on textarea "Thank you for the update and for letting us know about the window. I reviewed t…" at bounding box center [617, 446] width 451 height 55
click at [505, 441] on textarea "Thank you for the update and for letting us know about the window. I reviewed t…" at bounding box center [617, 446] width 451 height 55
type textarea "Thank you for the update and for letting us know about the window. I reviewed t…"
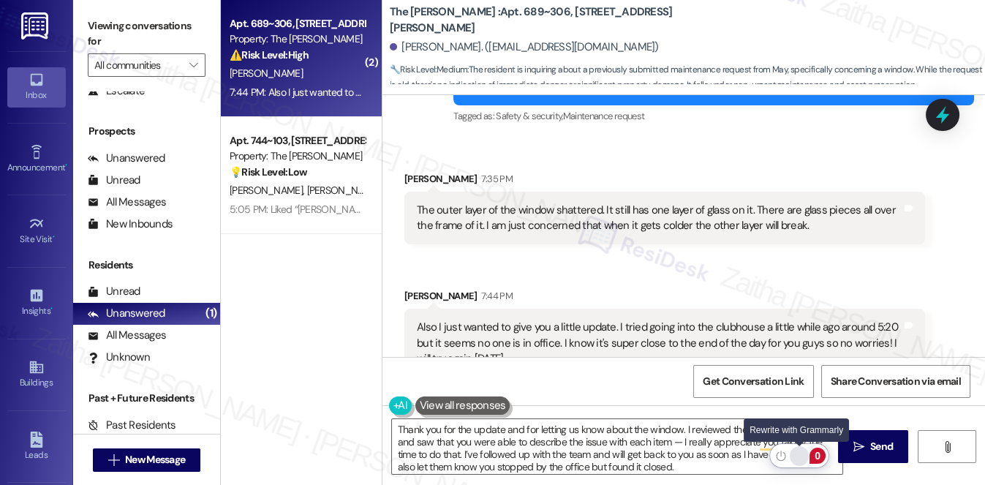
click at [797, 453] on div "Rewrite with Grammarly" at bounding box center [799, 456] width 16 height 17
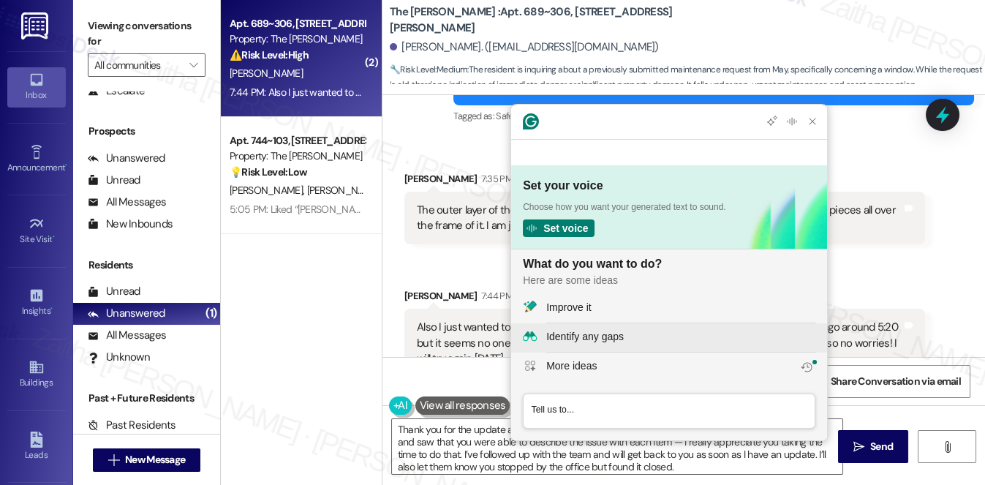
scroll to position [0, 0]
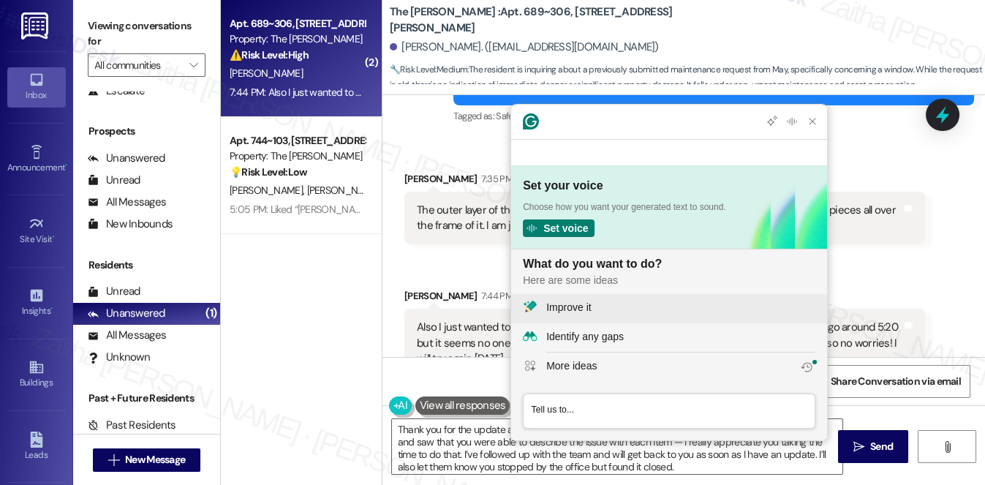
click at [612, 309] on div "Improve it" at bounding box center [680, 307] width 269 height 15
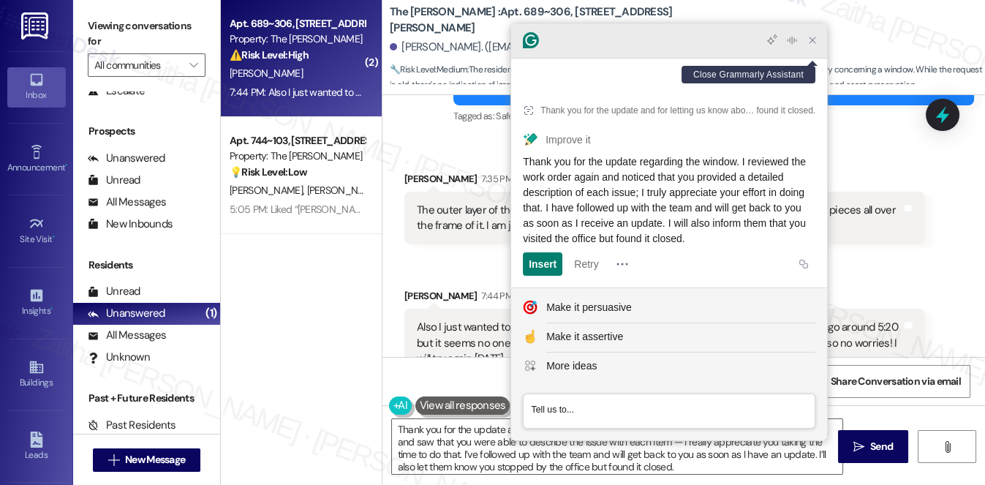
click at [809, 49] on icon "Close Grammarly Assistant" at bounding box center [813, 40] width 18 height 18
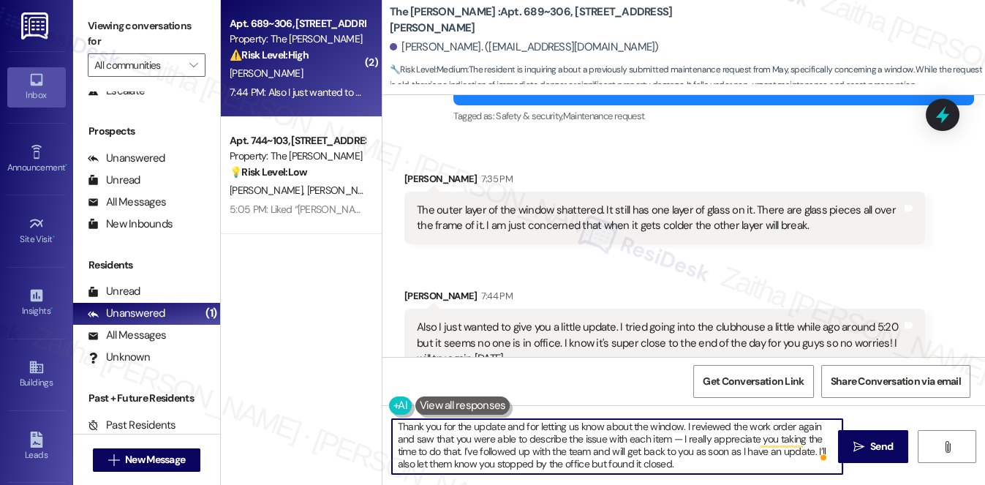
scroll to position [4, 0]
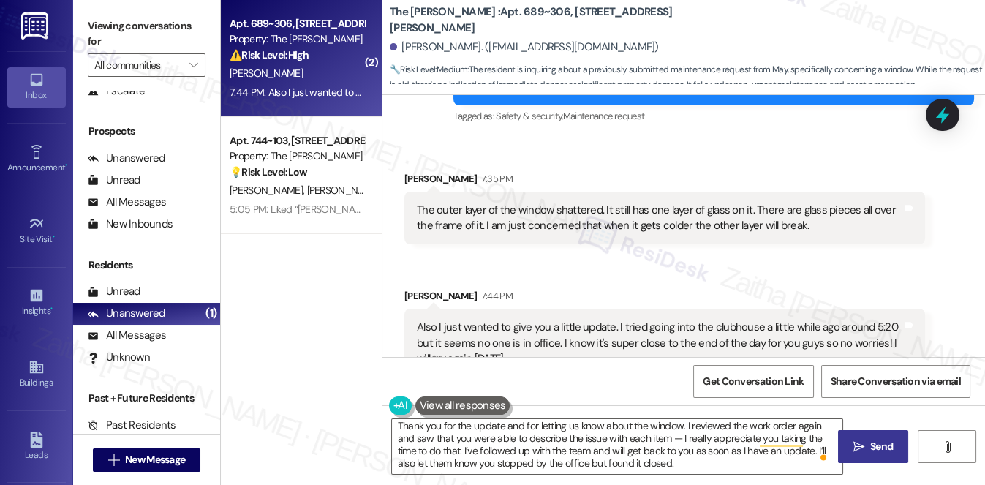
click at [882, 447] on span "Send" at bounding box center [881, 446] width 23 height 15
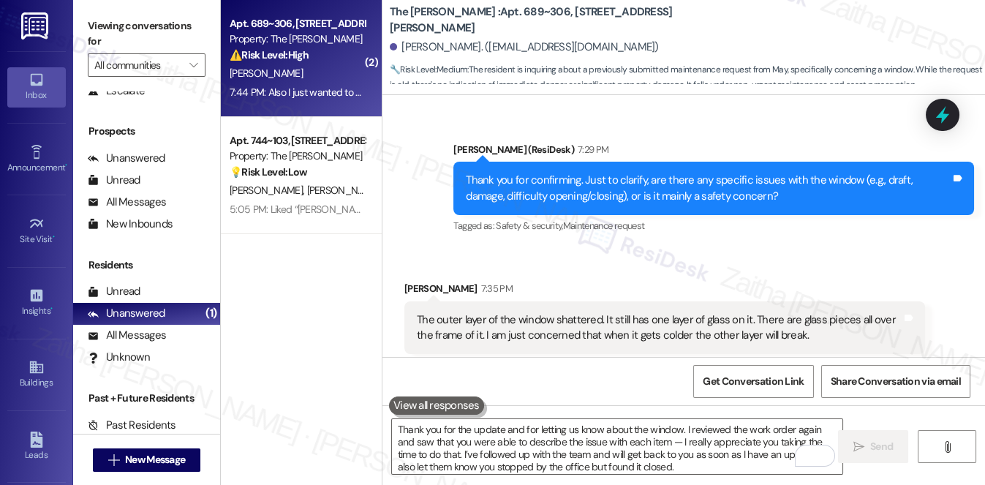
scroll to position [1584, 0]
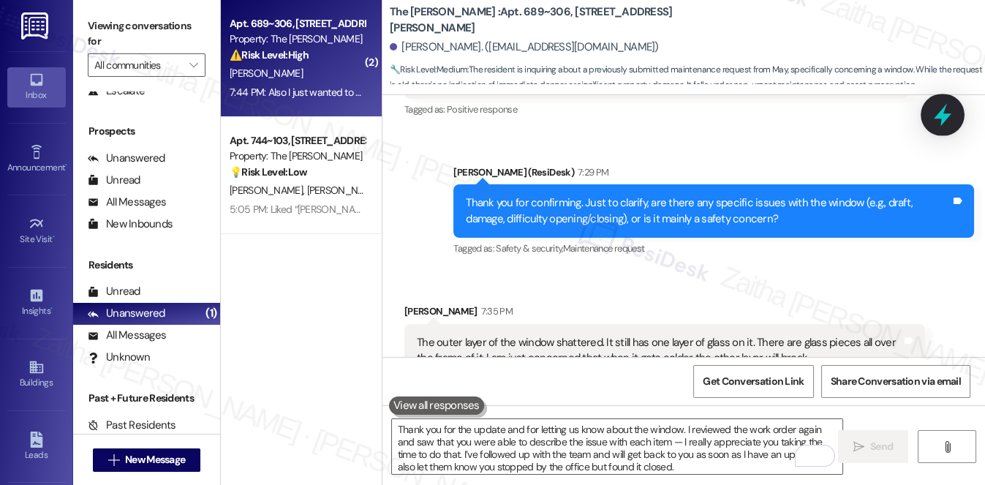
click at [942, 114] on icon at bounding box center [943, 115] width 18 height 23
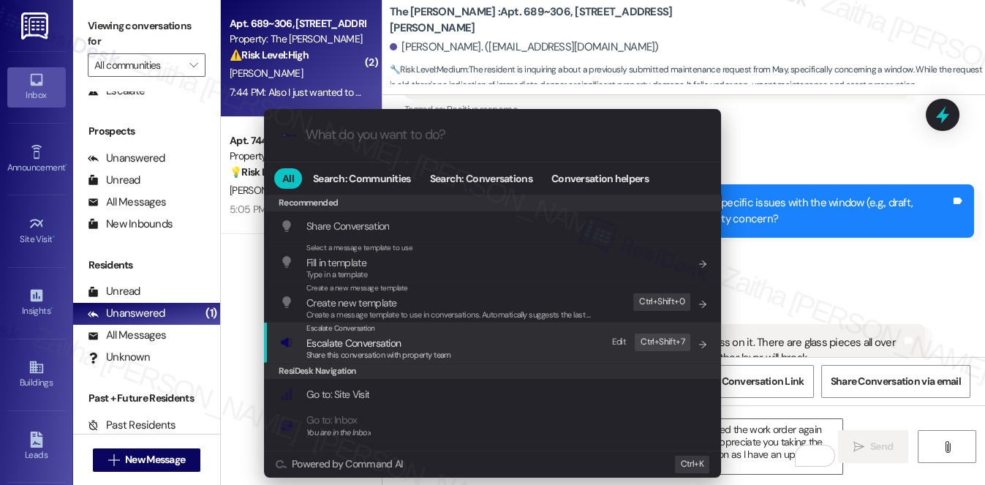
click at [380, 346] on span "Escalate Conversation" at bounding box center [353, 342] width 94 height 13
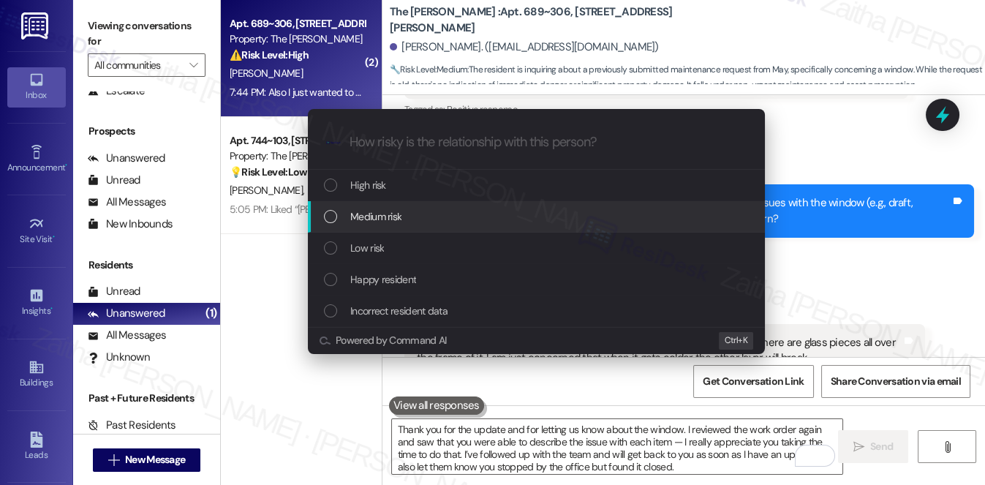
click at [391, 223] on span "Medium risk" at bounding box center [375, 216] width 51 height 16
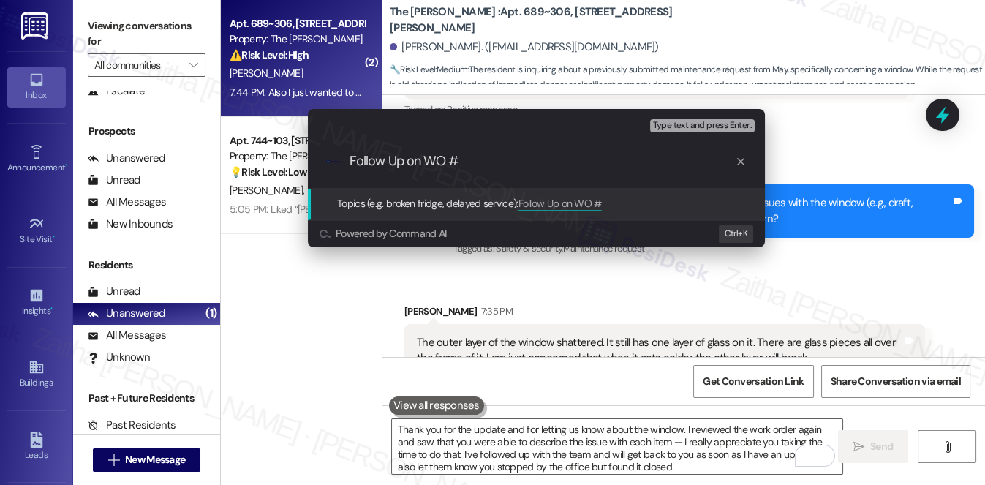
paste input "1146"
paste input "Window next to balcony door, Window seal, Floor, Baseboard, Adhesive, Door"
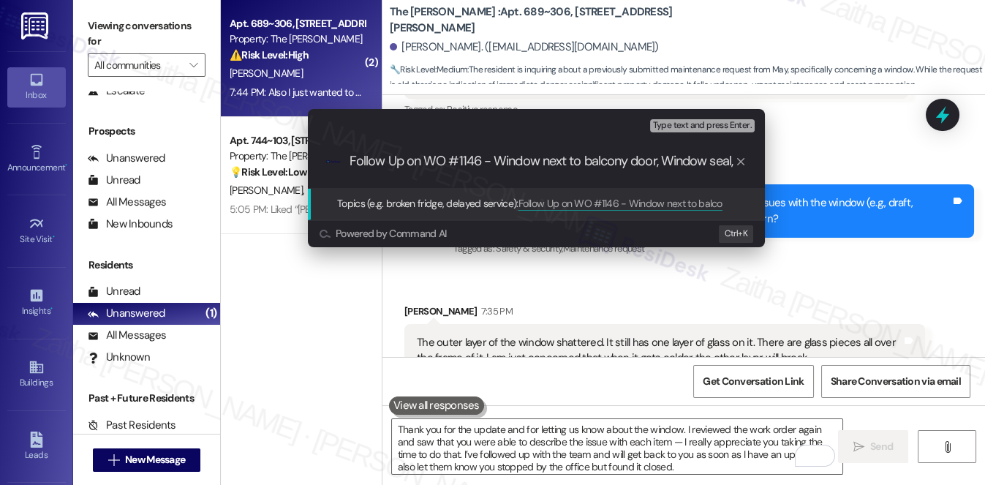
scroll to position [0, 178]
click at [707, 160] on input "Follow Up on WO #1146 - Window next to balcony door, Window seal, Floor, Basebo…" at bounding box center [542, 161] width 385 height 15
type input "Follow Up on WO #1146 - Window next to balcony door, Window seal, Floor, Basebo…"
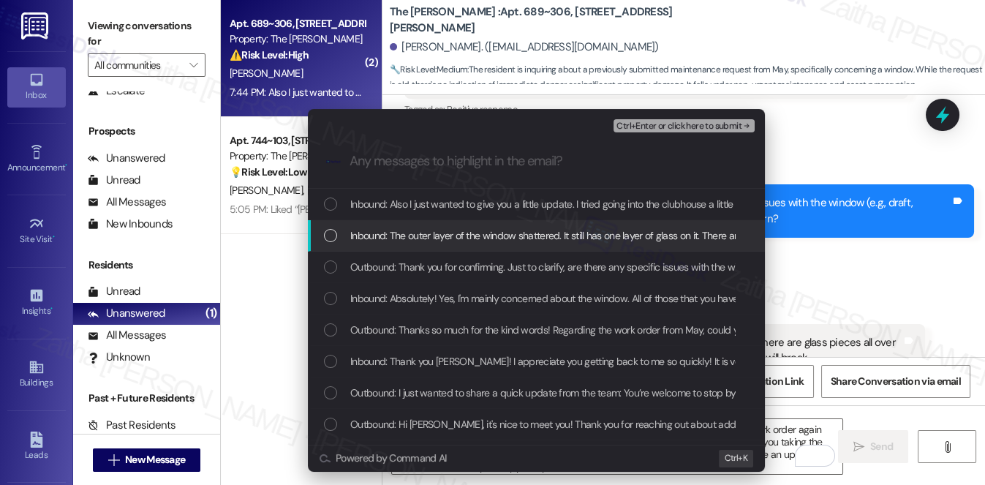
click at [544, 233] on span "Inbound: The outer layer of the window shattered. It still has one layer of gla…" at bounding box center [769, 235] width 839 height 16
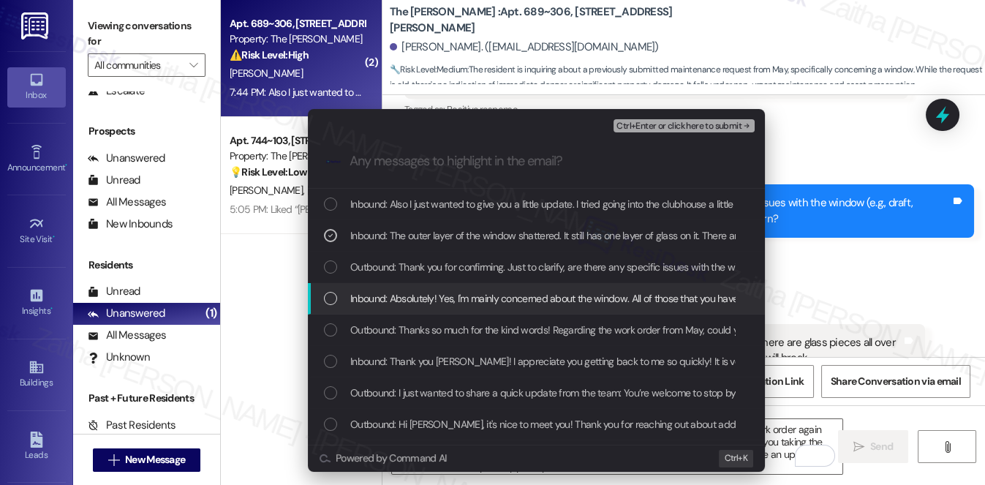
click at [497, 297] on span "Inbound: Absolutely! Yes, I'm mainly concerned about the window. All of those t…" at bounding box center [584, 298] width 468 height 16
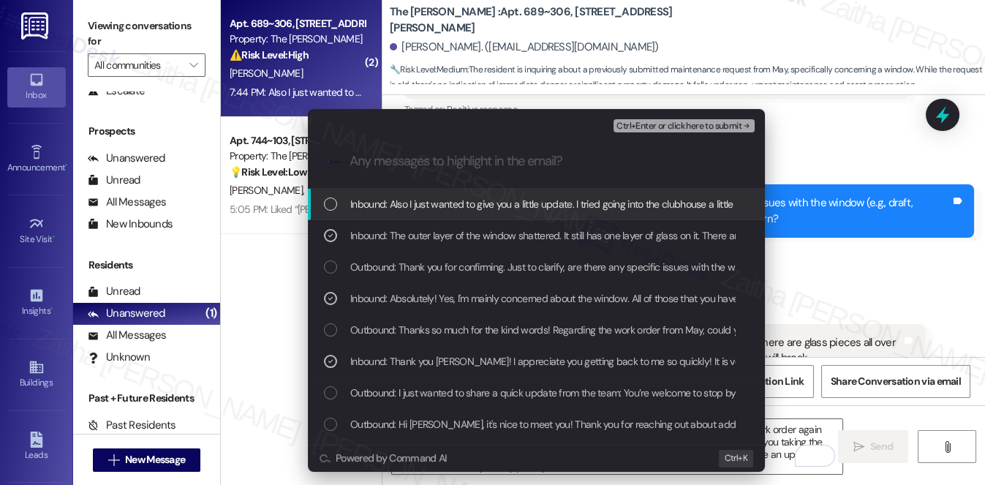
click at [688, 129] on span "Ctrl+Enter or click here to submit" at bounding box center [679, 126] width 125 height 10
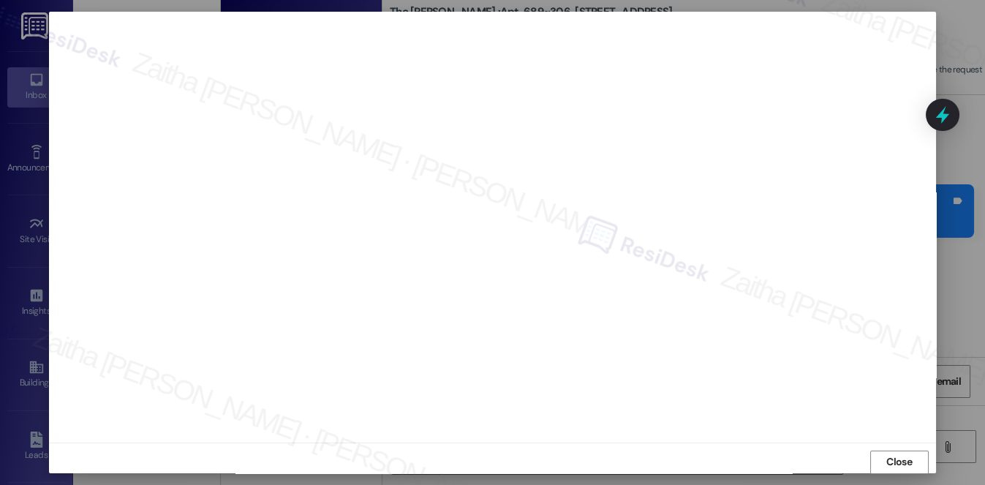
scroll to position [13, 0]
click at [893, 454] on span "Close" at bounding box center [899, 454] width 26 height 15
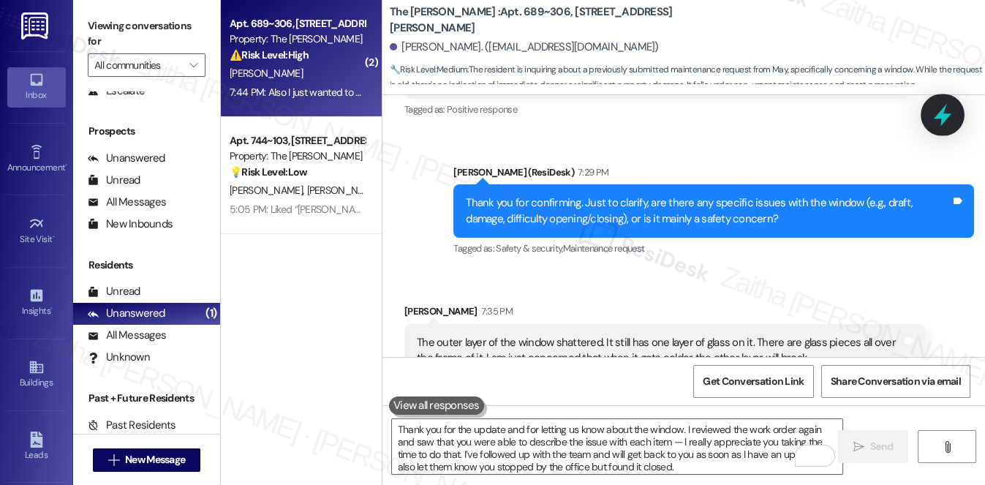
click at [936, 114] on icon at bounding box center [942, 114] width 25 height 25
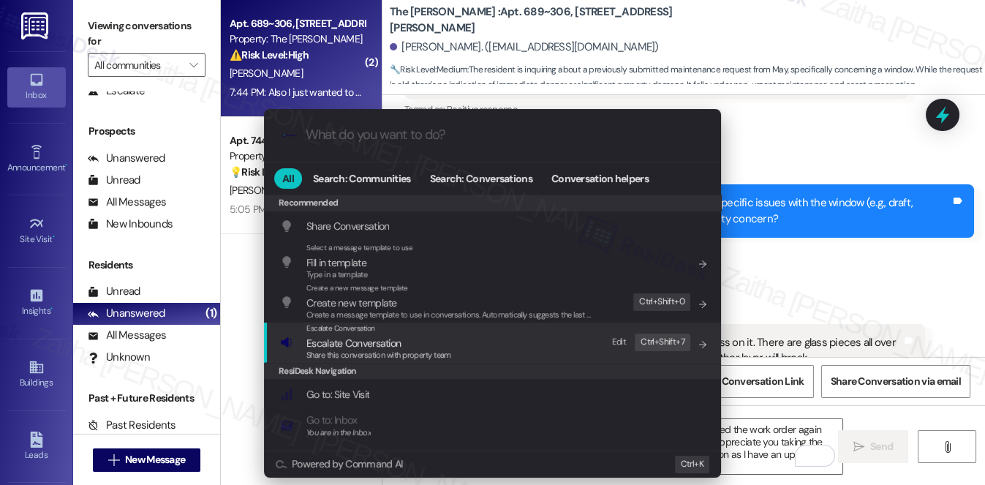
click at [349, 339] on span "Escalate Conversation" at bounding box center [353, 342] width 94 height 13
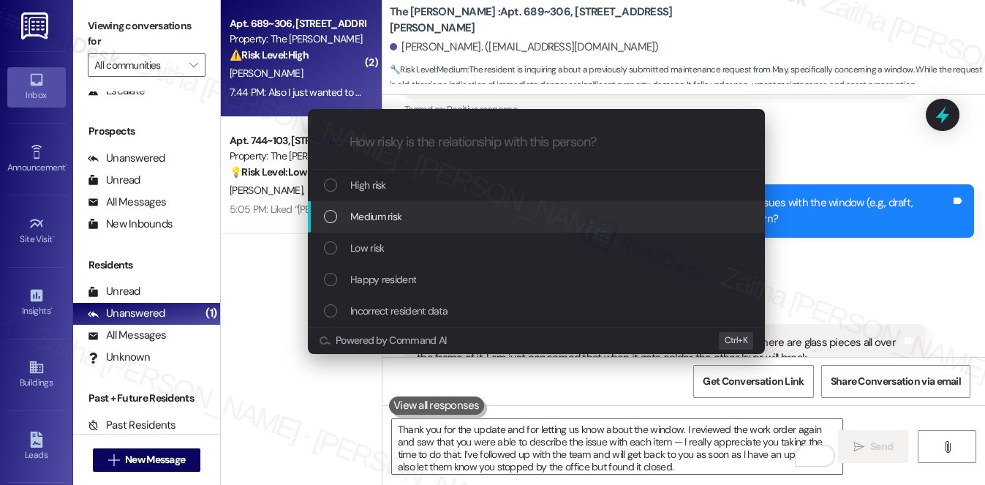
click at [405, 217] on div "Medium risk" at bounding box center [538, 216] width 428 height 16
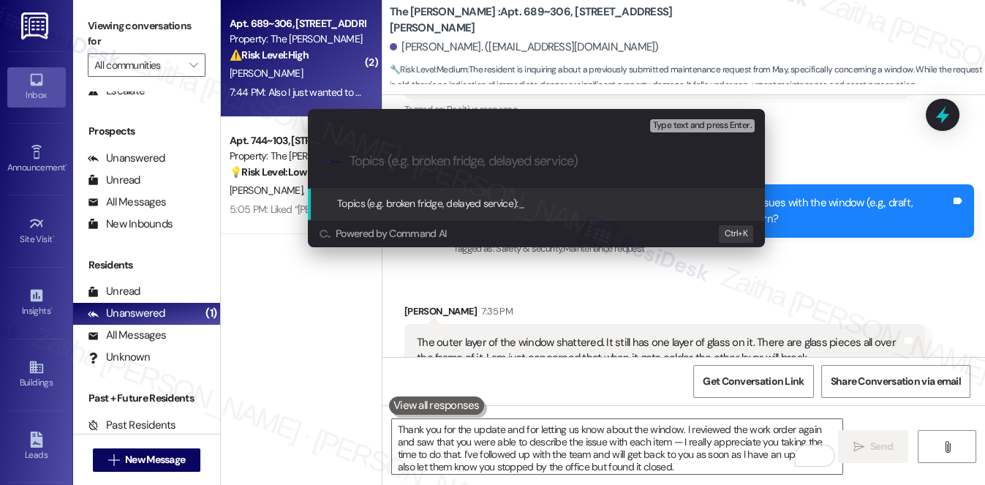
paste input "Follow Up on WO #1146 - Window next to balcony door, Window seal, Floor, Basebo…"
type input "Follow Up on WO #1146 - Window next to balcony door, Window seal, Floor, Basebo…"
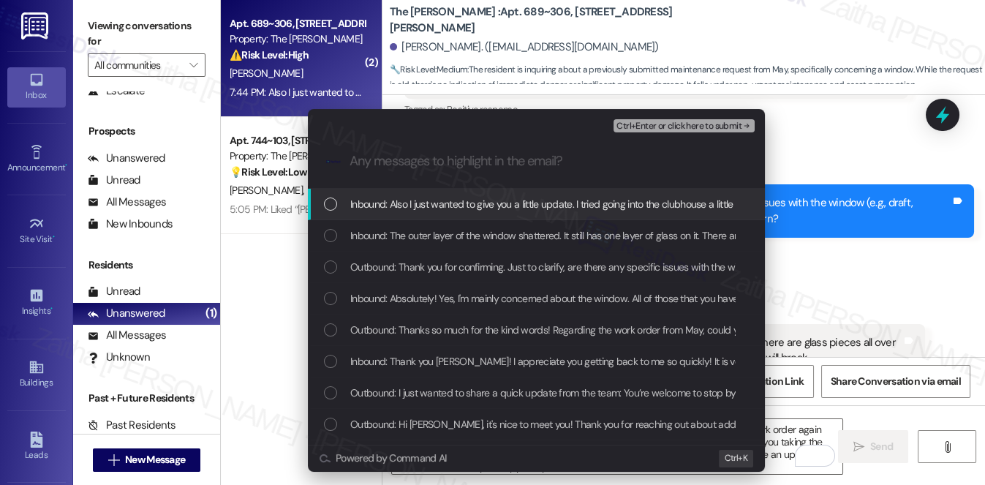
scroll to position [0, 0]
click at [494, 199] on span "Inbound: Also I just wanted to give you a little update. I tried going into the…" at bounding box center [852, 204] width 1005 height 16
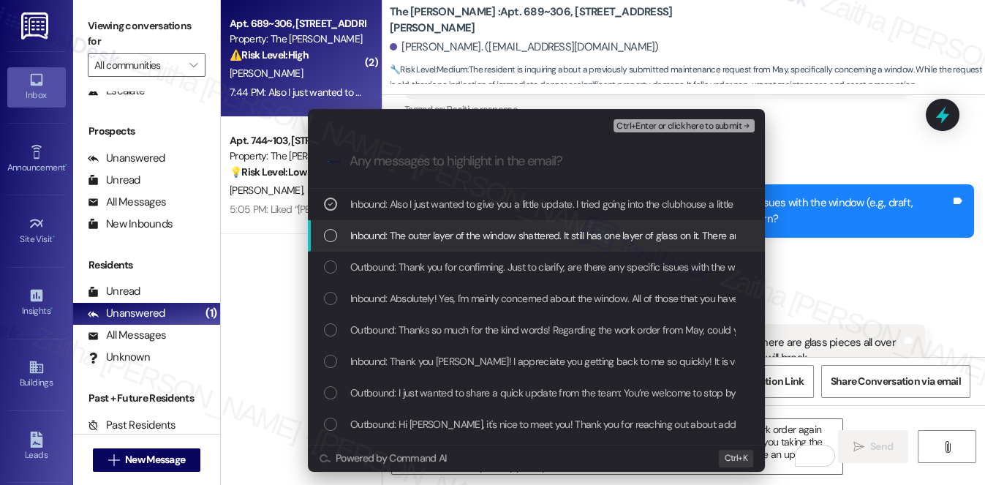
click at [481, 230] on span "Inbound: The outer layer of the window shattered. It still has one layer of gla…" at bounding box center [769, 235] width 839 height 16
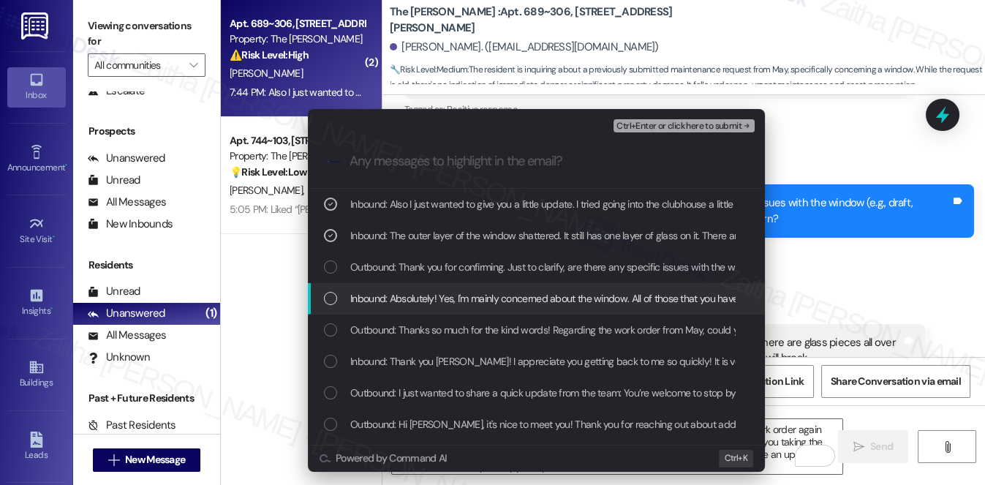
click at [460, 289] on div "Inbound: Absolutely! Yes, I'm mainly concerned about the window. All of those t…" at bounding box center [536, 298] width 457 height 31
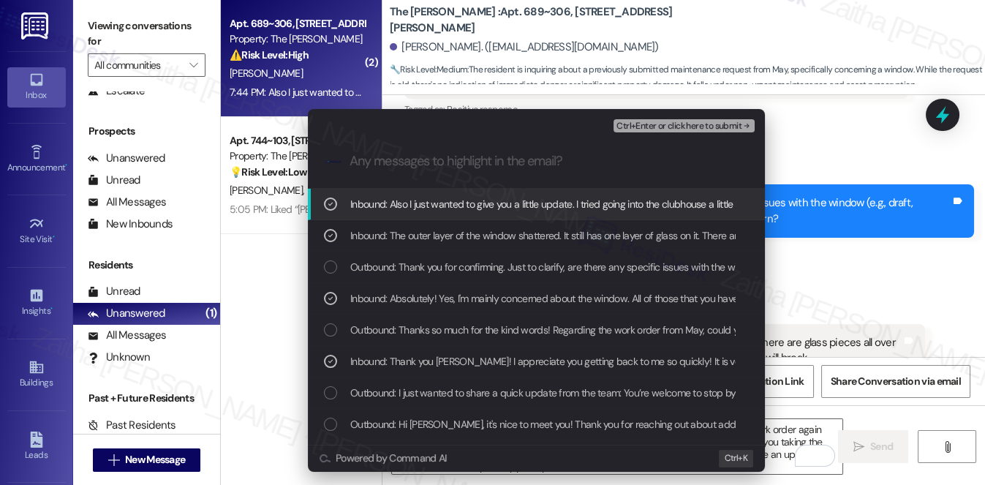
click at [663, 129] on span "Ctrl+Enter or click here to submit" at bounding box center [679, 126] width 125 height 10
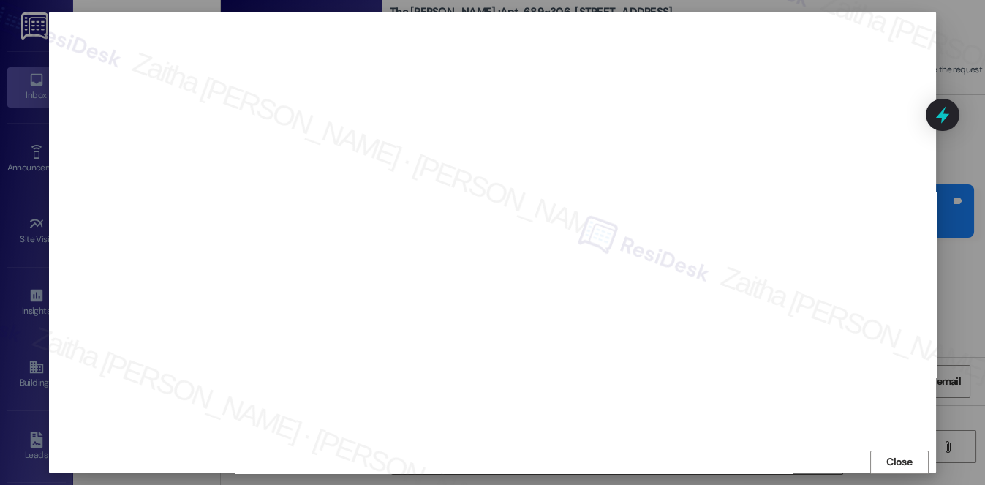
scroll to position [13, 0]
click at [887, 458] on span "Close" at bounding box center [899, 454] width 26 height 15
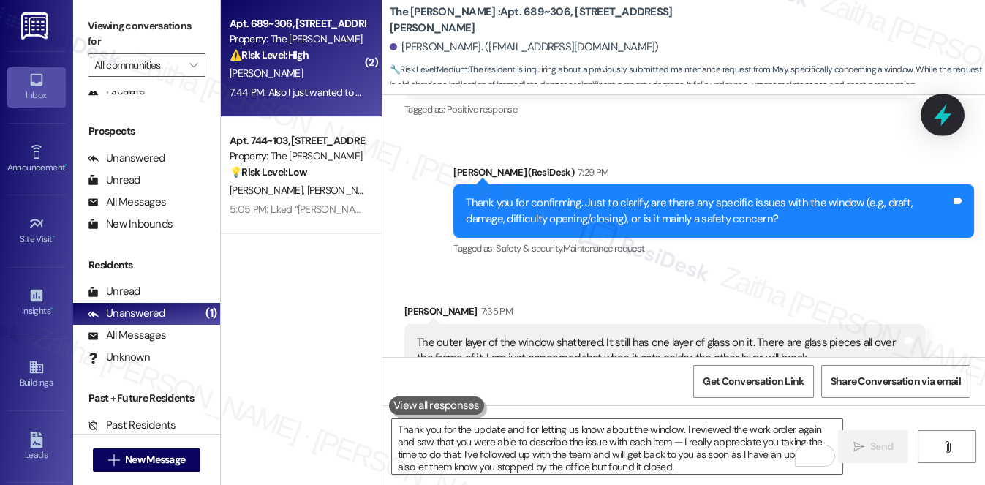
click at [948, 118] on icon at bounding box center [942, 114] width 25 height 25
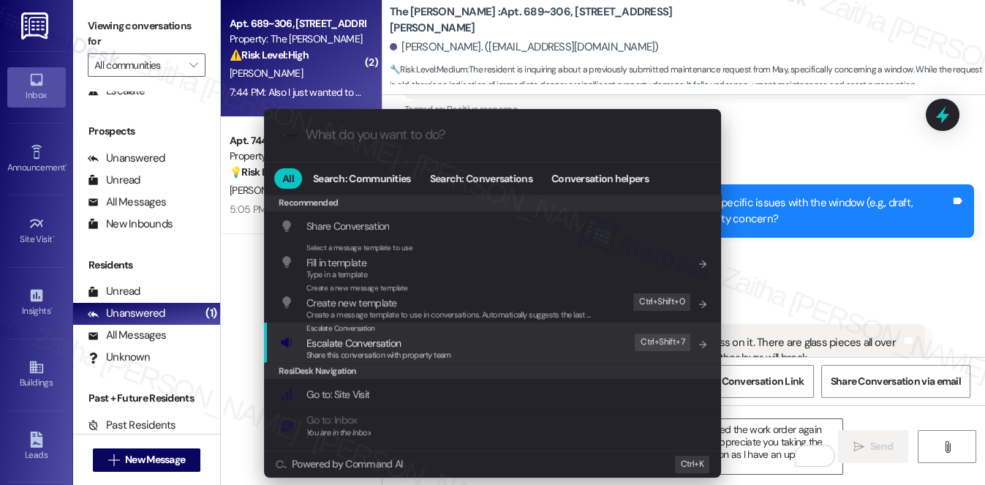
click at [342, 337] on span "Escalate Conversation" at bounding box center [353, 342] width 94 height 13
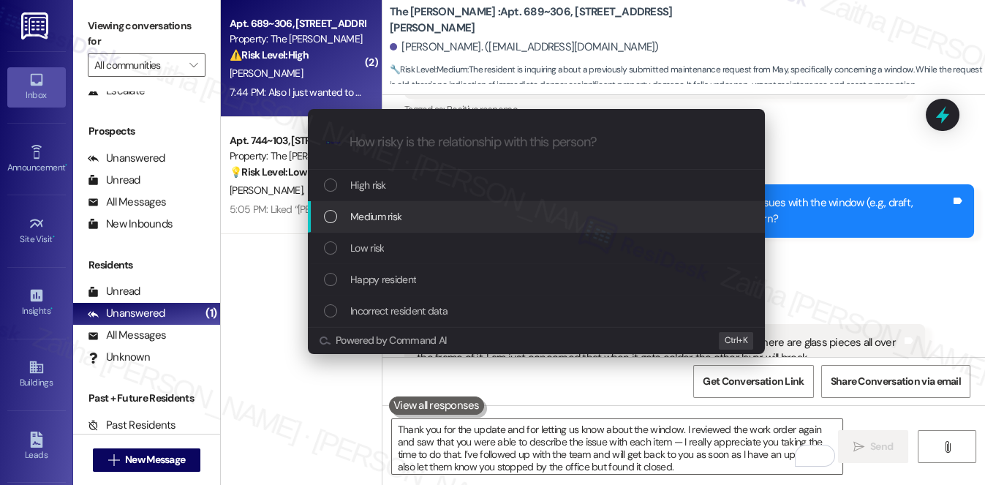
click at [385, 213] on span "Medium risk" at bounding box center [375, 216] width 51 height 16
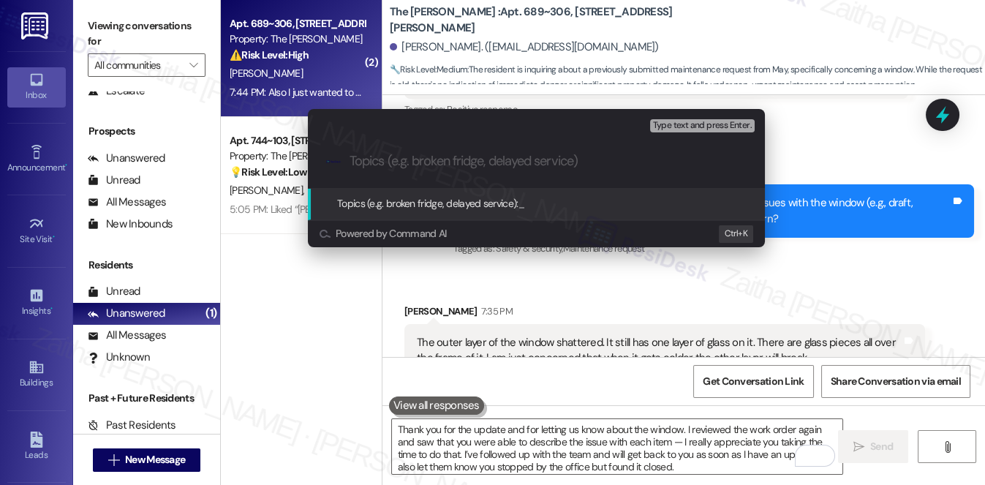
paste input "Follow Up on WO #1146 - Window next to balcony door, Window seal, Floor, Basebo…"
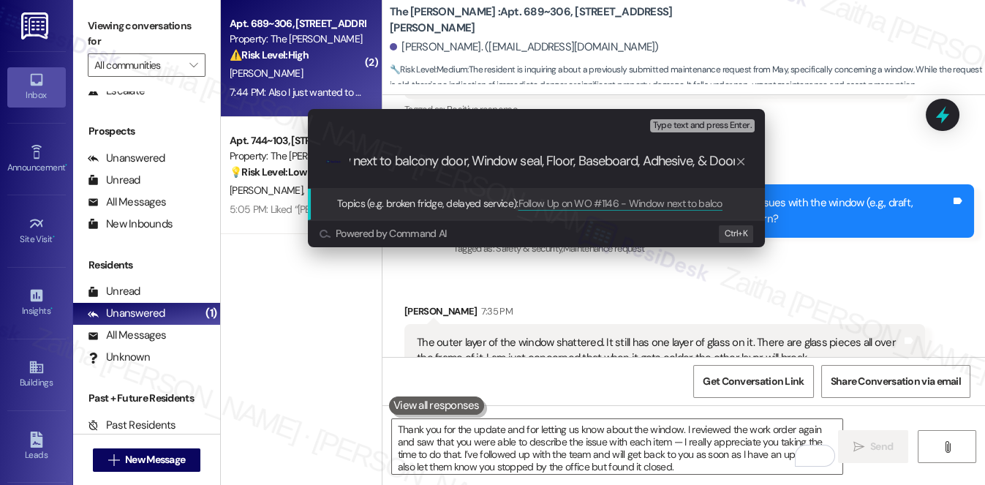
scroll to position [0, 197]
type input "Follow Up on WO #1146 - Window next to balcony door, Window seal, Floor, Basebo…"
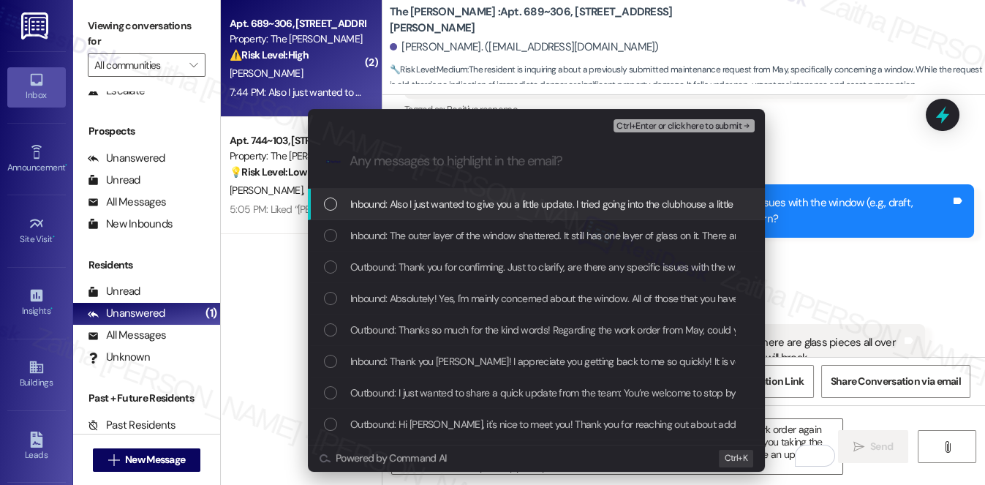
click at [438, 206] on span "Inbound: Also I just wanted to give you a little update. I tried going into the…" at bounding box center [852, 204] width 1005 height 16
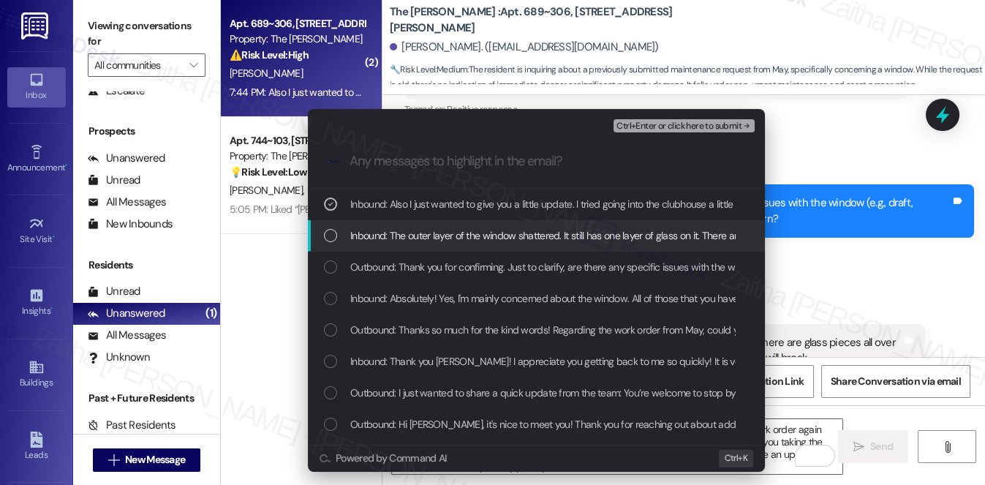
click at [434, 241] on span "Inbound: The outer layer of the window shattered. It still has one layer of gla…" at bounding box center [769, 235] width 839 height 16
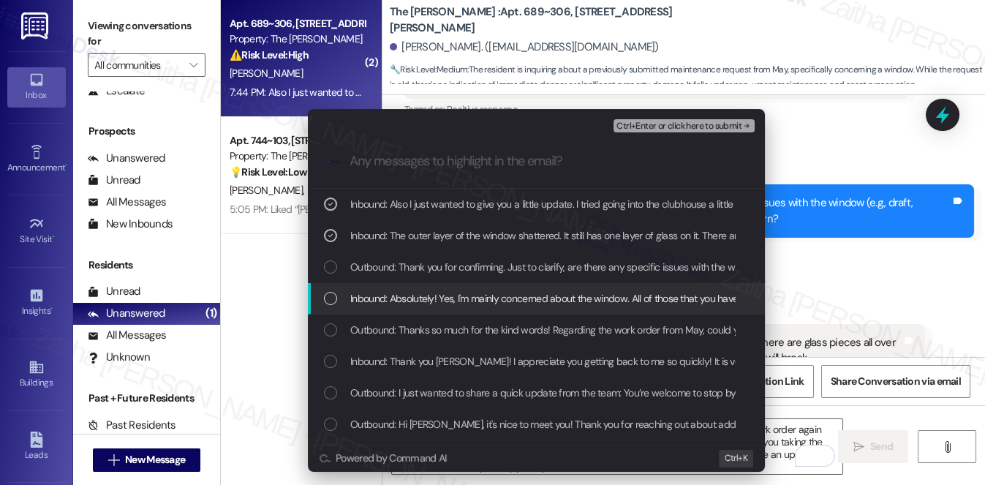
click at [432, 293] on span "Inbound: Absolutely! Yes, I'm mainly concerned about the window. All of those t…" at bounding box center [584, 298] width 468 height 16
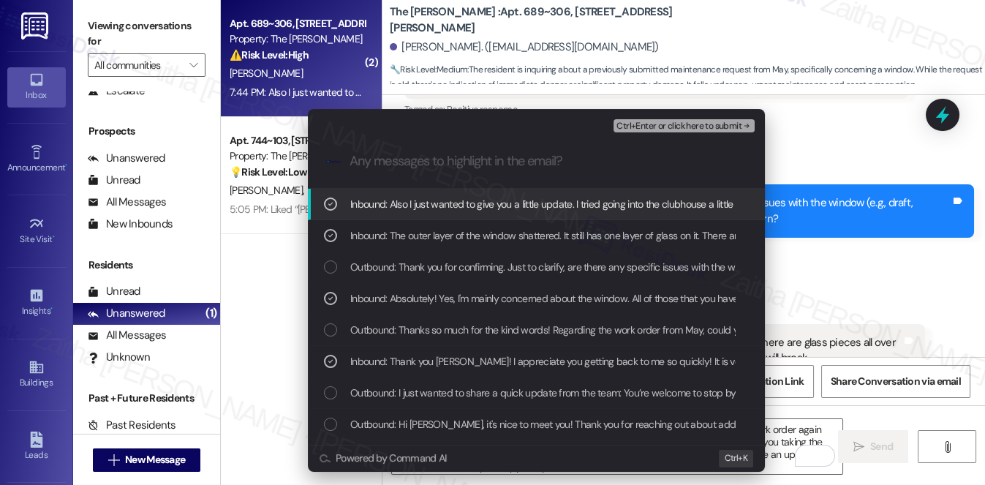
click at [667, 124] on span "Ctrl+Enter or click here to submit" at bounding box center [679, 126] width 125 height 10
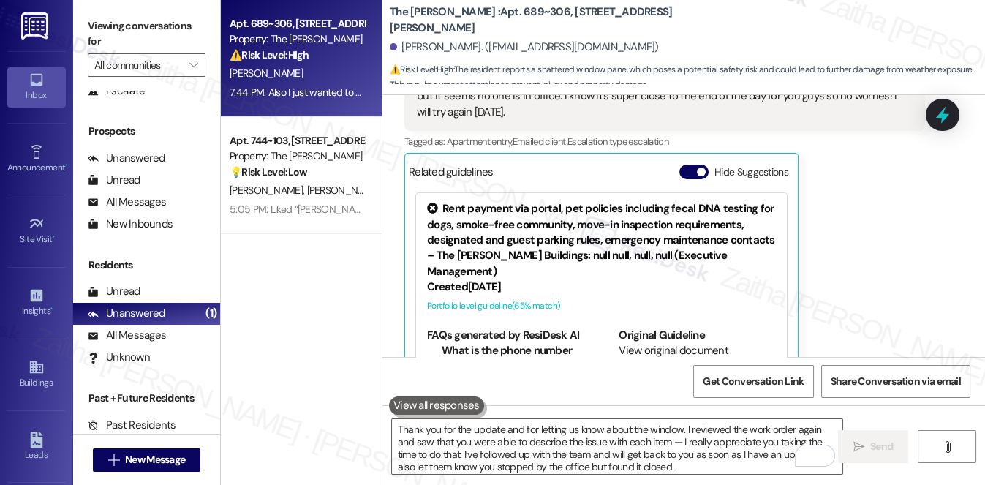
scroll to position [2008, 0]
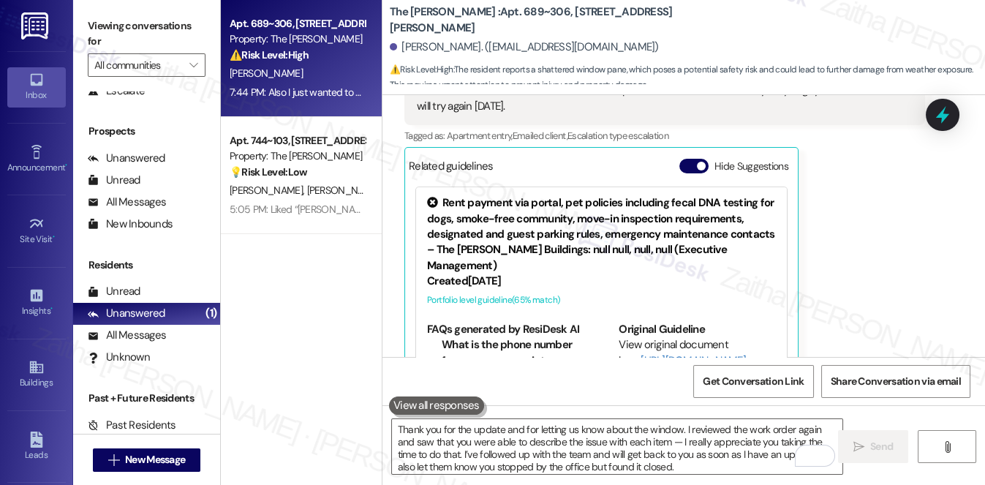
drag, startPoint x: 877, startPoint y: 231, endPoint x: 681, endPoint y: 125, distance: 222.9
click at [681, 151] on div "Related guidelines Hide Suggestions" at bounding box center [601, 165] width 385 height 29
click at [681, 159] on button "Hide Suggestions" at bounding box center [693, 166] width 29 height 15
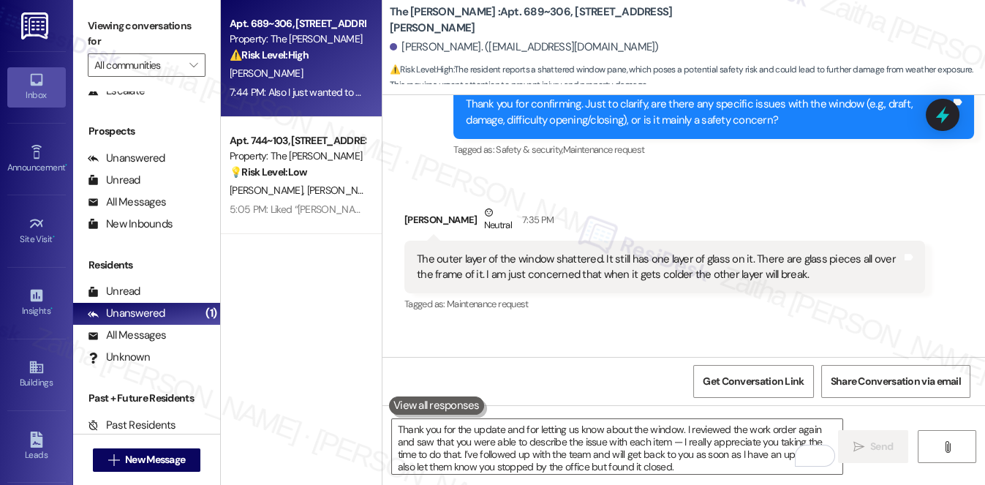
scroll to position [1815, 0]
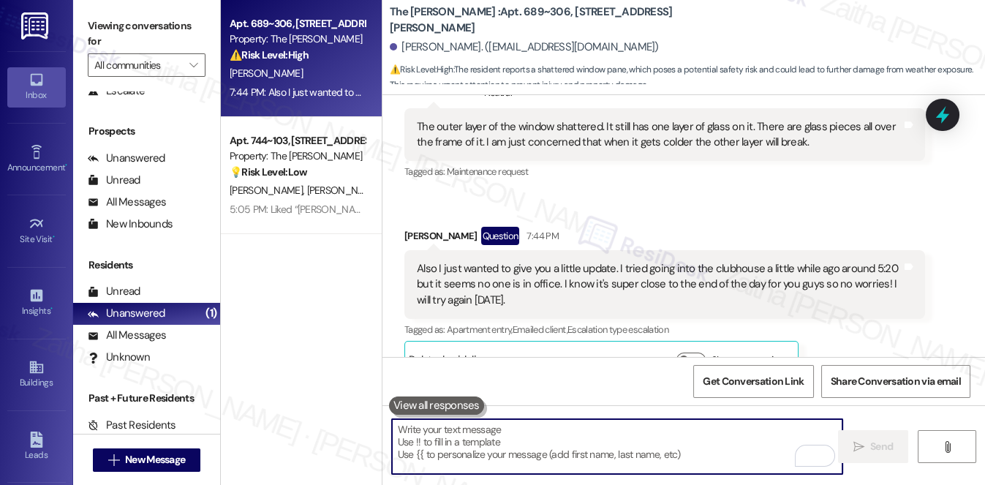
click at [484, 451] on textarea "To enrich screen reader interactions, please activate Accessibility in Grammarl…" at bounding box center [617, 446] width 451 height 55
paste textarea "Thank you for the update and for letting us know about the window. I reviewed t…"
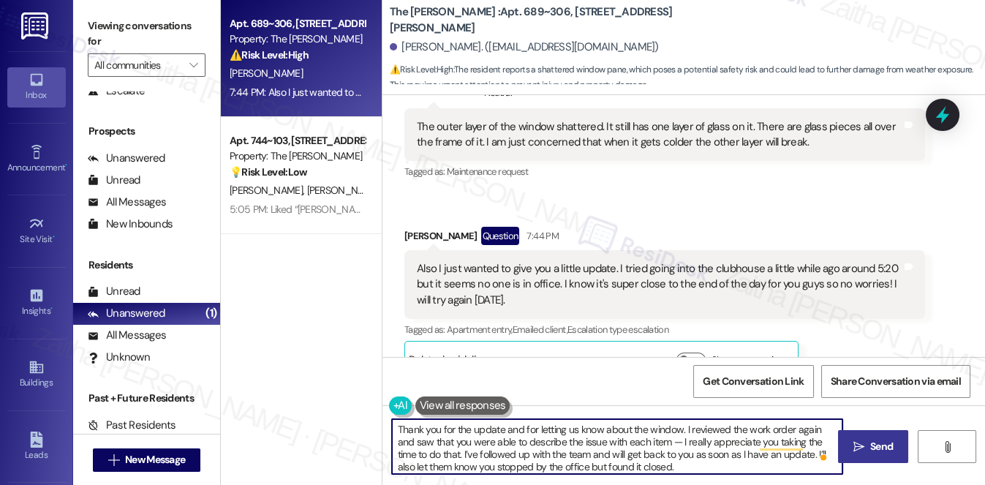
type textarea "Thank you for the update and for letting us know about the window. I reviewed t…"
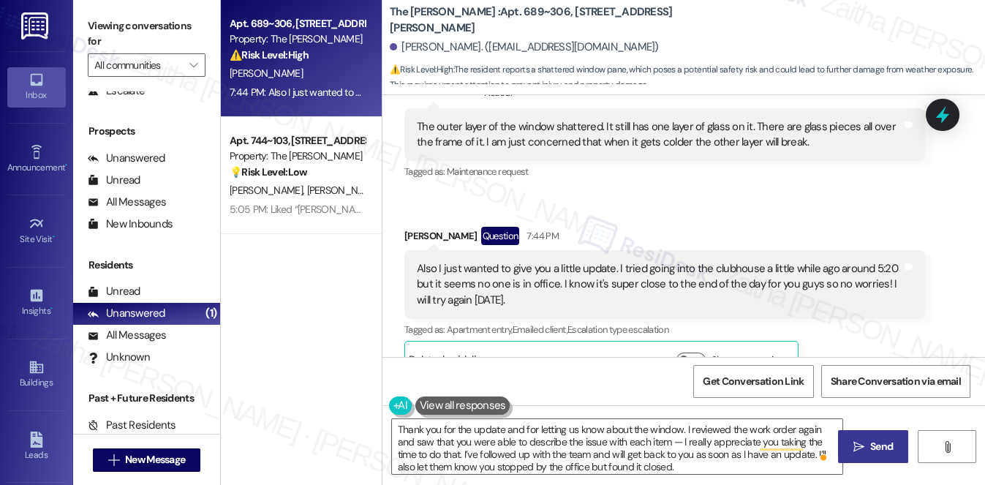
click at [853, 456] on button " Send" at bounding box center [873, 446] width 71 height 33
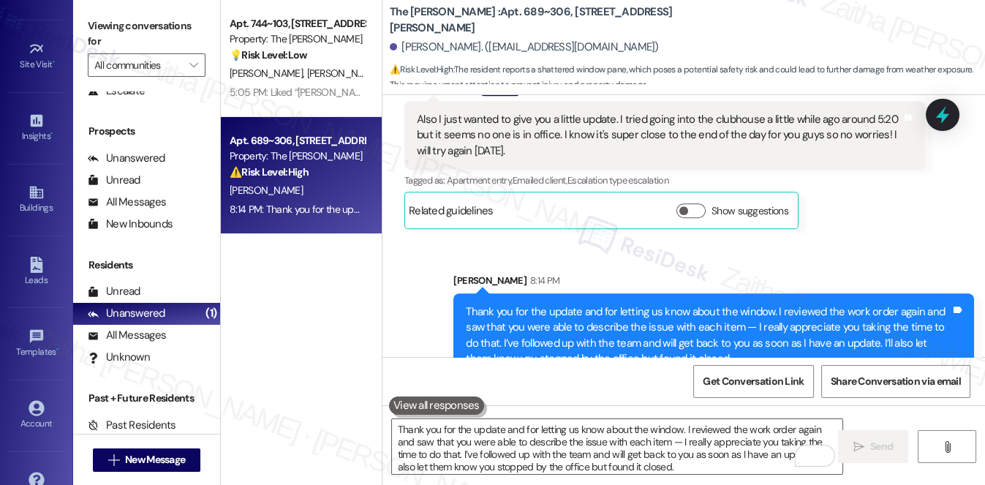
scroll to position [207, 0]
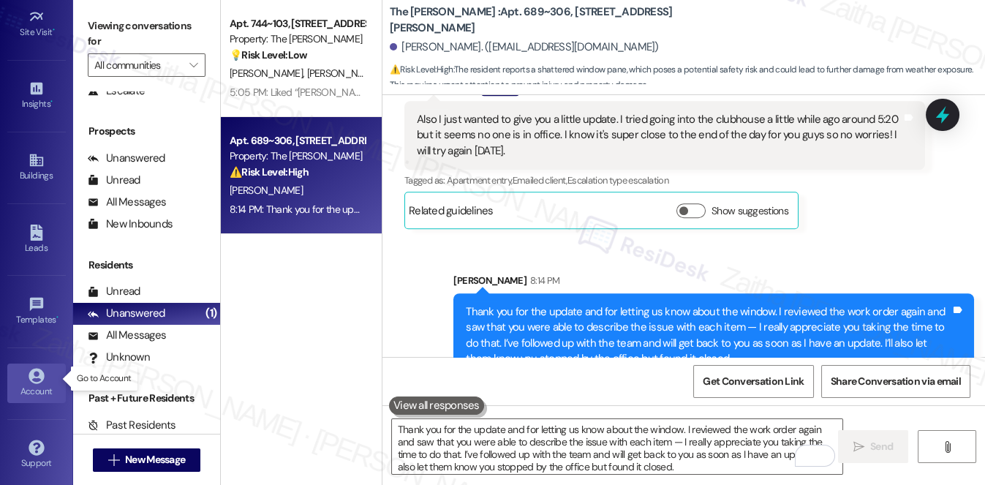
click at [47, 389] on div "Account" at bounding box center [36, 391] width 73 height 15
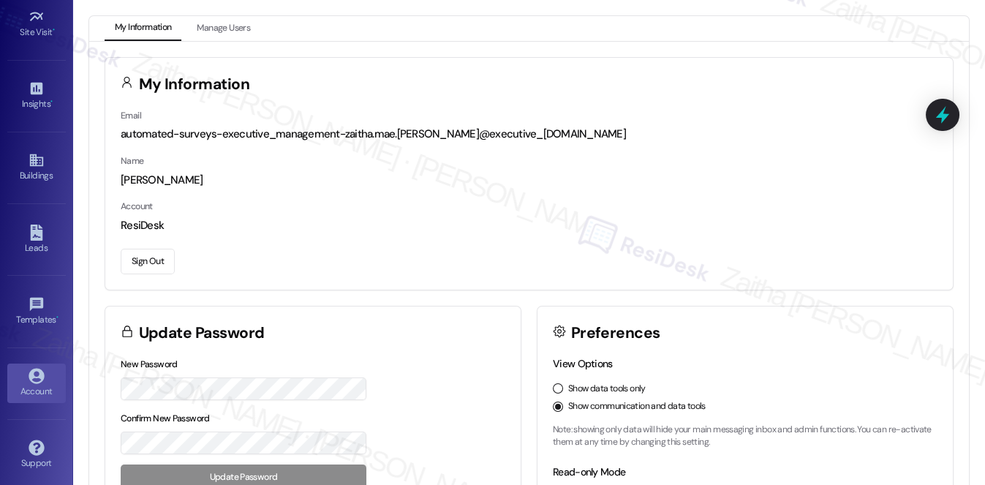
click at [151, 260] on button "Sign Out" at bounding box center [148, 262] width 54 height 26
